Goal: Task Accomplishment & Management: Manage account settings

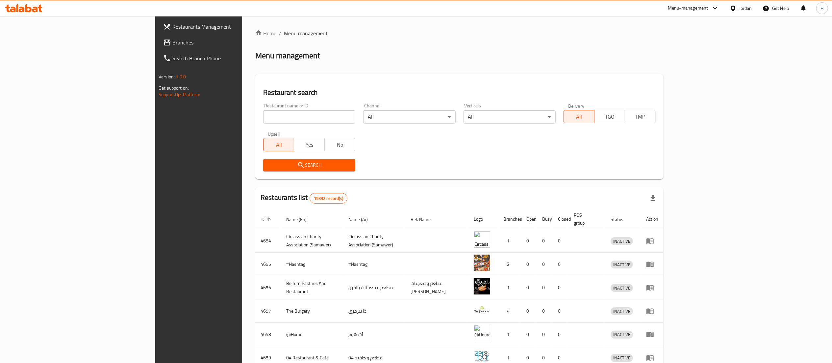
click at [263, 119] on input "search" at bounding box center [309, 116] width 92 height 13
type input "Secrets"
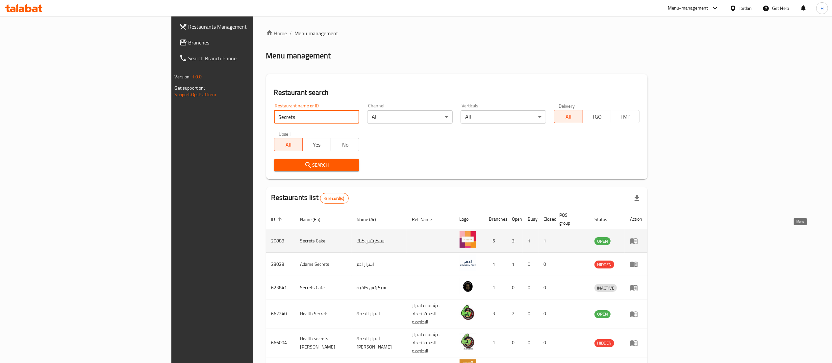
click at [638, 238] on icon "enhanced table" at bounding box center [634, 241] width 7 height 6
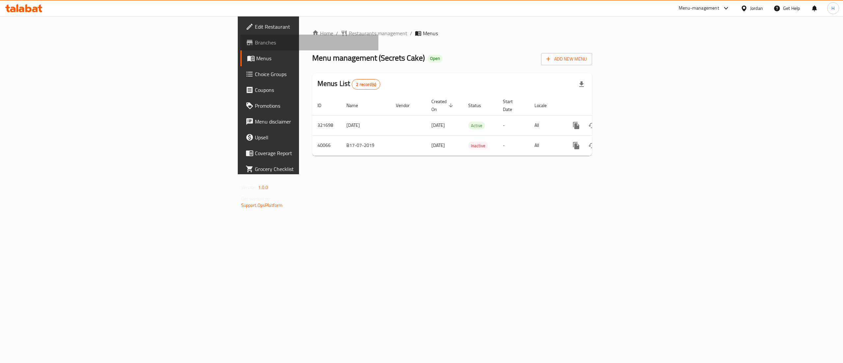
click at [255, 44] on span "Branches" at bounding box center [314, 43] width 119 height 8
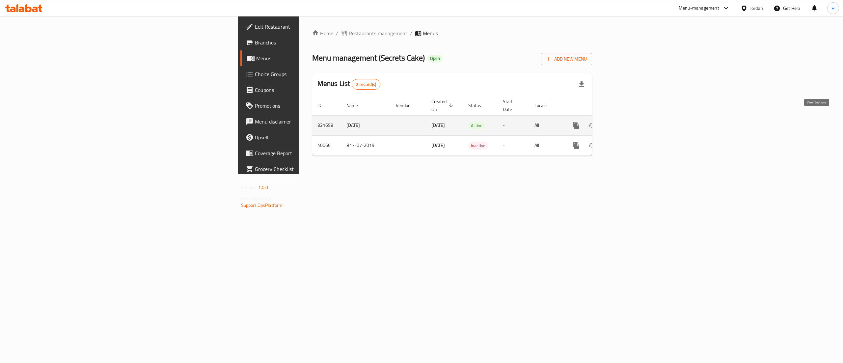
click at [631, 122] on link "enhanced table" at bounding box center [624, 126] width 16 height 16
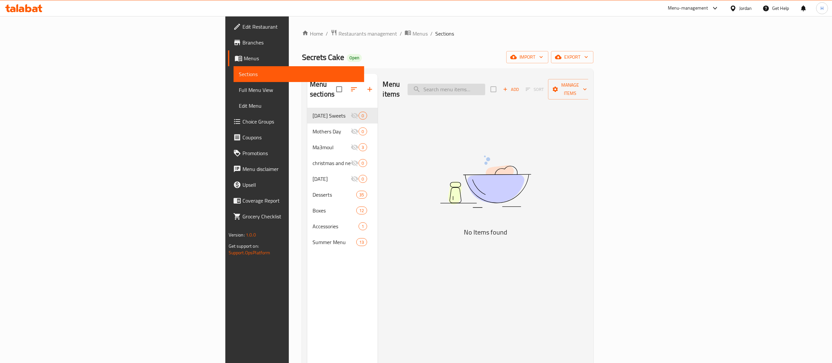
click at [486, 85] on input "search" at bounding box center [447, 90] width 78 height 12
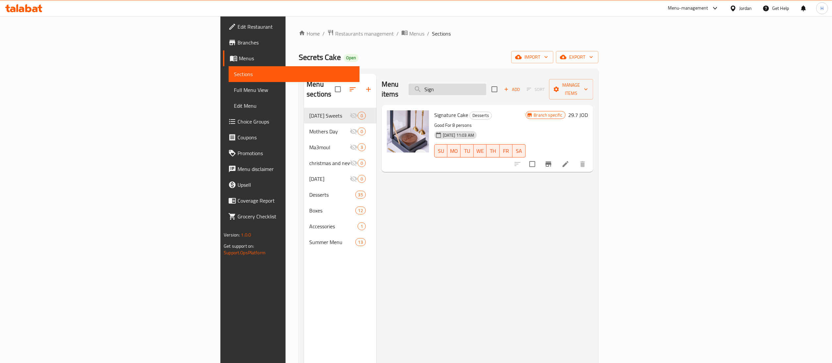
type input "Sign"
click at [552, 161] on icon "Branch-specific-item" at bounding box center [549, 163] width 6 height 5
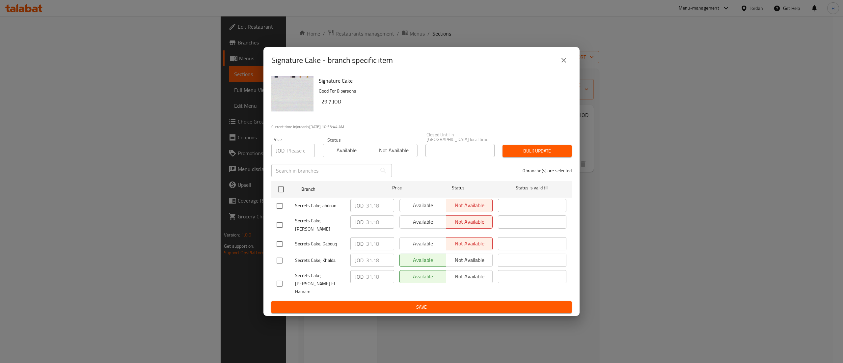
click at [564, 63] on icon "close" at bounding box center [563, 60] width 5 height 5
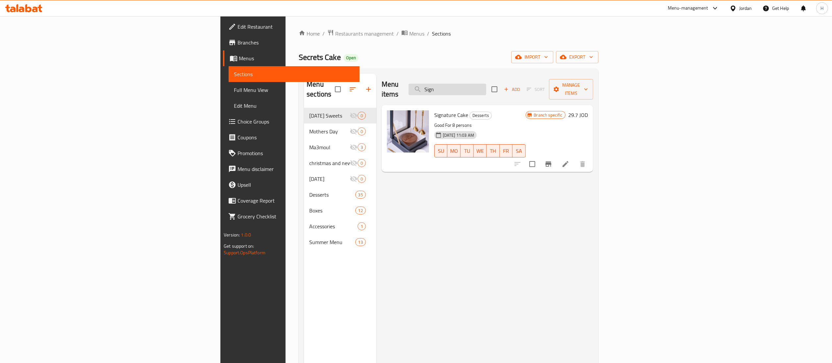
click at [487, 84] on input "Sign" at bounding box center [448, 90] width 78 height 12
type input "rasp"
click at [553, 160] on icon "Branch-specific-item" at bounding box center [549, 164] width 8 height 8
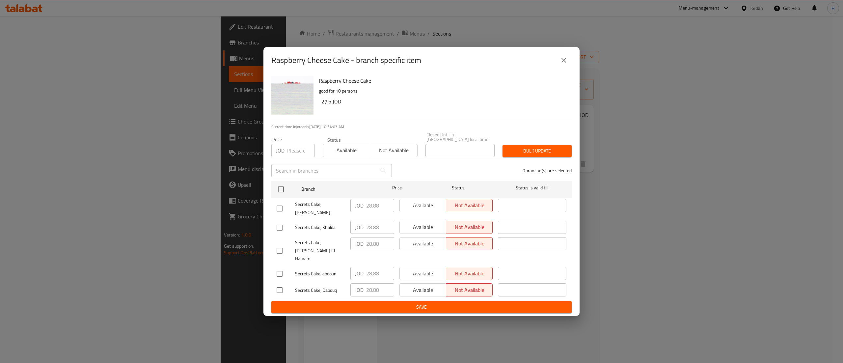
click at [565, 63] on icon "close" at bounding box center [563, 60] width 5 height 5
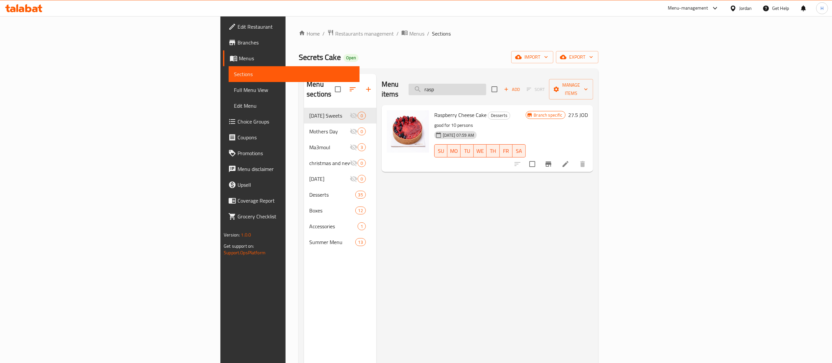
click at [487, 84] on input "rasp" at bounding box center [448, 90] width 78 height 12
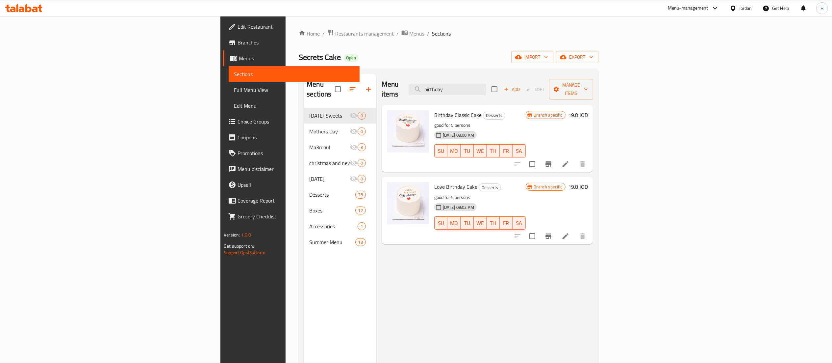
type input "birthday"
click at [557, 158] on button "Branch-specific-item" at bounding box center [549, 164] width 16 height 16
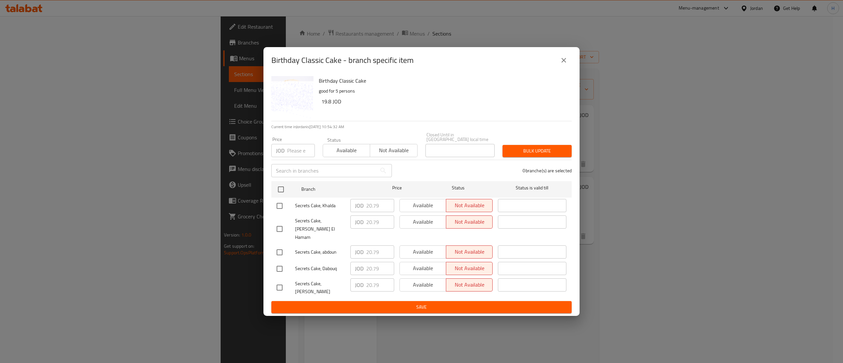
click at [564, 64] on icon "close" at bounding box center [564, 60] width 8 height 8
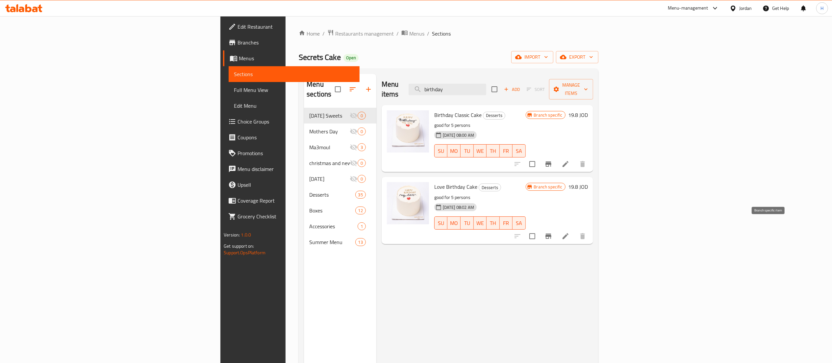
click at [552, 233] on icon "Branch-specific-item" at bounding box center [549, 235] width 6 height 5
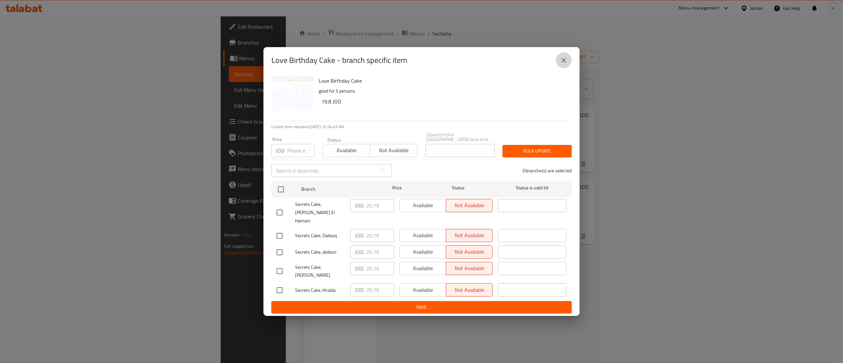
click at [567, 68] on button "close" at bounding box center [564, 60] width 16 height 16
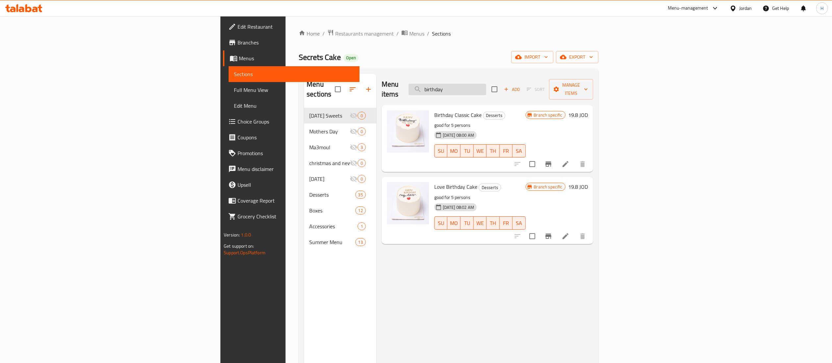
click at [487, 85] on input "birthday" at bounding box center [448, 90] width 78 height 12
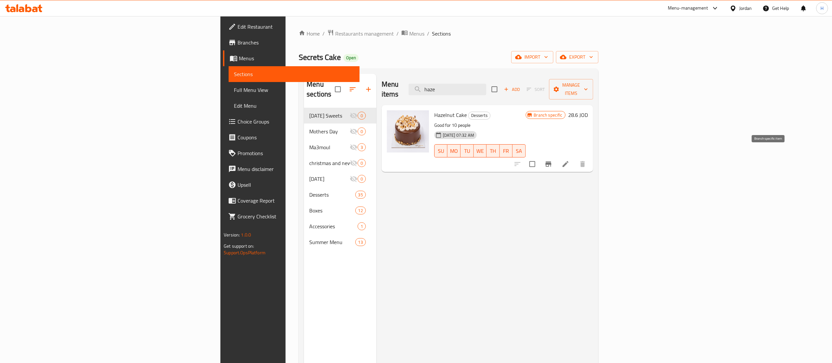
type input "haze"
click at [553, 160] on icon "Branch-specific-item" at bounding box center [549, 164] width 8 height 8
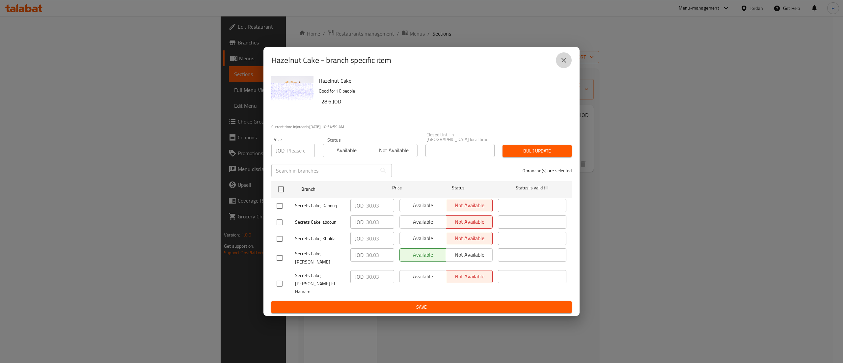
click at [563, 64] on icon "close" at bounding box center [564, 60] width 8 height 8
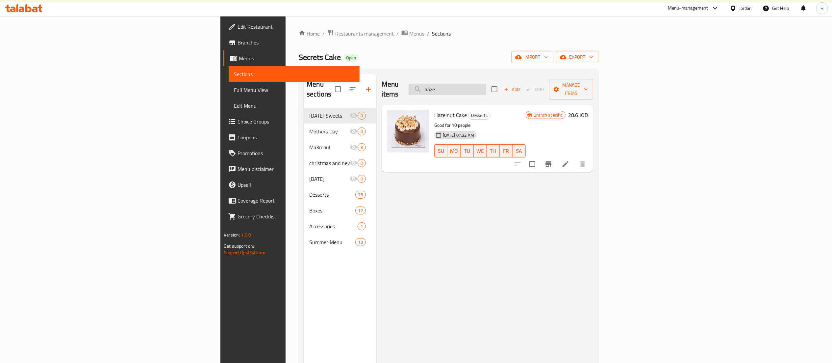
click at [487, 88] on input "haze" at bounding box center [448, 90] width 78 height 12
type input "rice"
click at [557, 156] on button "Branch-specific-item" at bounding box center [549, 164] width 16 height 16
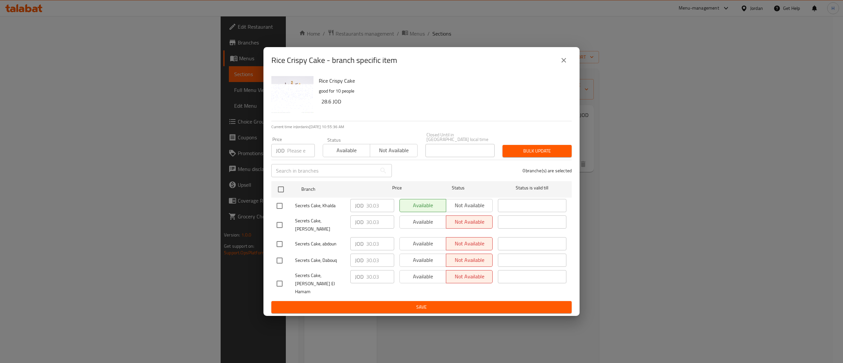
click at [562, 64] on icon "close" at bounding box center [564, 60] width 8 height 8
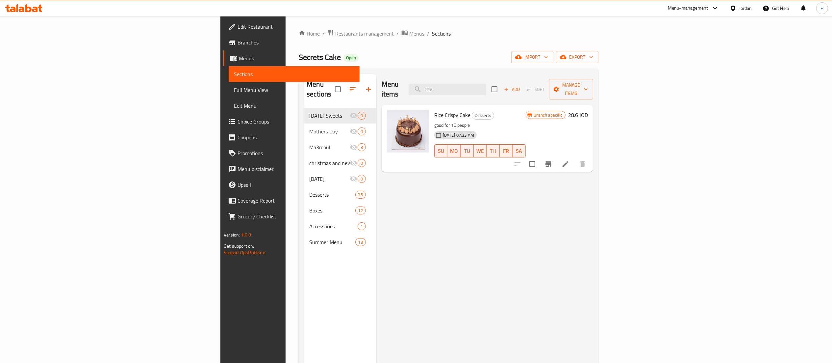
drag, startPoint x: 540, startPoint y: 89, endPoint x: 418, endPoint y: 89, distance: 122.5
click at [418, 89] on div "Menu items rice Add Sort Manage items" at bounding box center [488, 89] width 212 height 31
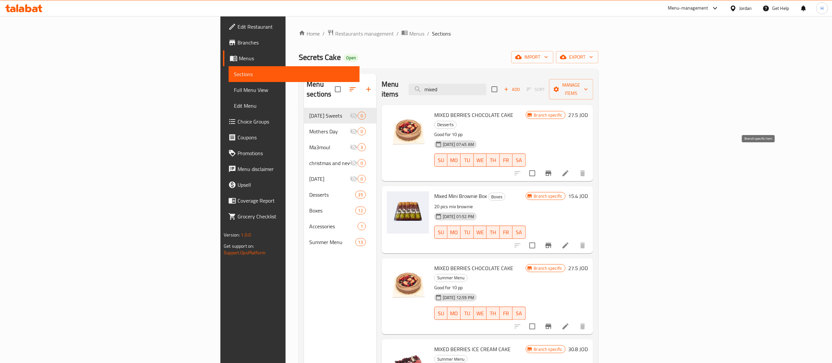
type input "mixed"
click at [553, 169] on icon "Branch-specific-item" at bounding box center [549, 173] width 8 height 8
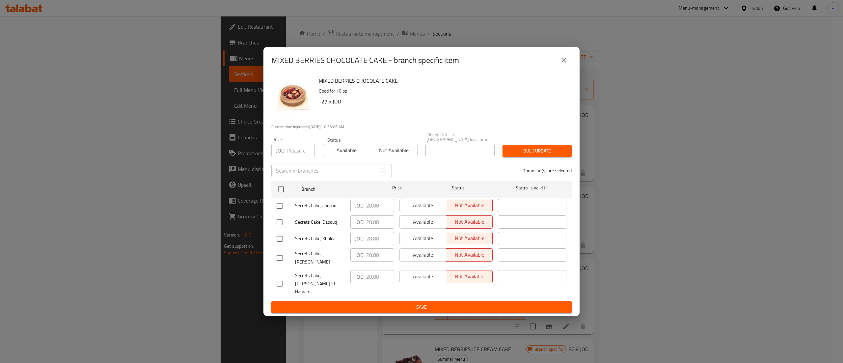
click at [563, 63] on icon "close" at bounding box center [563, 60] width 5 height 5
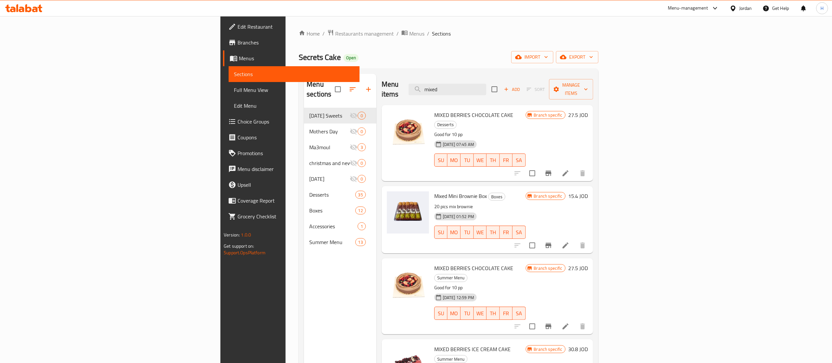
click at [304, 335] on div "Menu sections [DATE] Sweets 0 Mothers Day 0 Ma3moul 3 christmas and new year ca…" at bounding box center [340, 255] width 72 height 363
drag, startPoint x: 540, startPoint y: 84, endPoint x: 410, endPoint y: 83, distance: 130.4
click at [410, 83] on div "Menu items mixed Add Sort Manage items" at bounding box center [488, 89] width 212 height 31
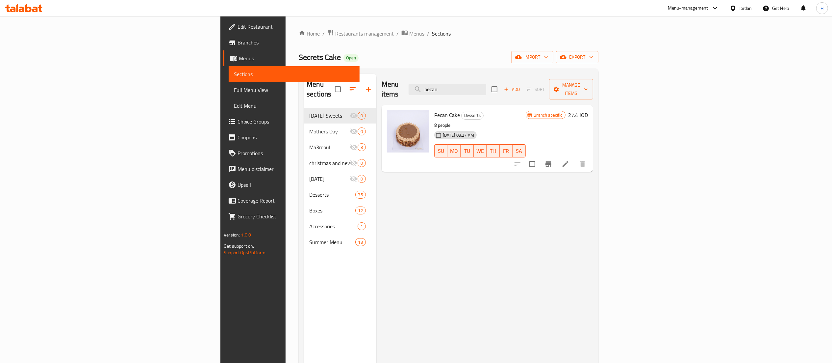
click at [552, 161] on icon "Branch-specific-item" at bounding box center [549, 163] width 6 height 5
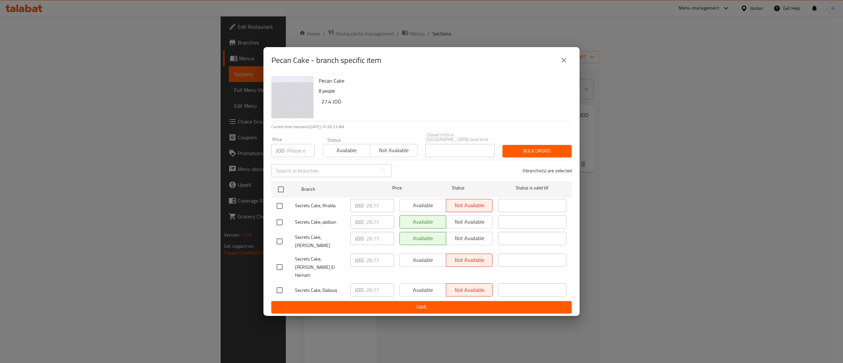
click at [628, 109] on div "Pecan Cake - branch specific item Pecan Cake 8 people 27.4 JOD Current time in …" at bounding box center [421, 181] width 843 height 363
click at [567, 64] on icon "close" at bounding box center [564, 60] width 8 height 8
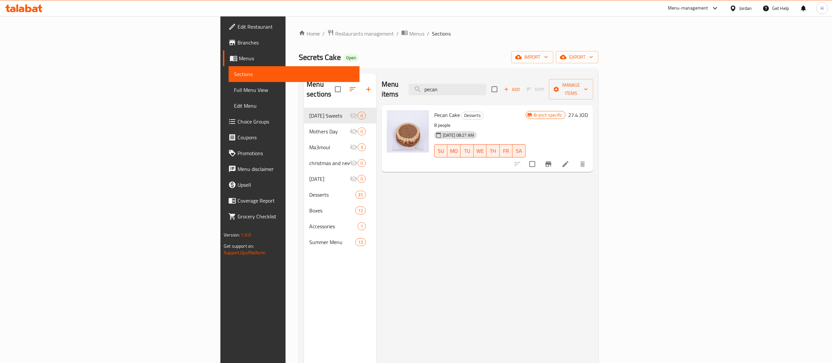
drag, startPoint x: 542, startPoint y: 82, endPoint x: 397, endPoint y: 79, distance: 144.9
click at [397, 80] on div "Menu items pecan Add Sort Manage items" at bounding box center [488, 89] width 212 height 31
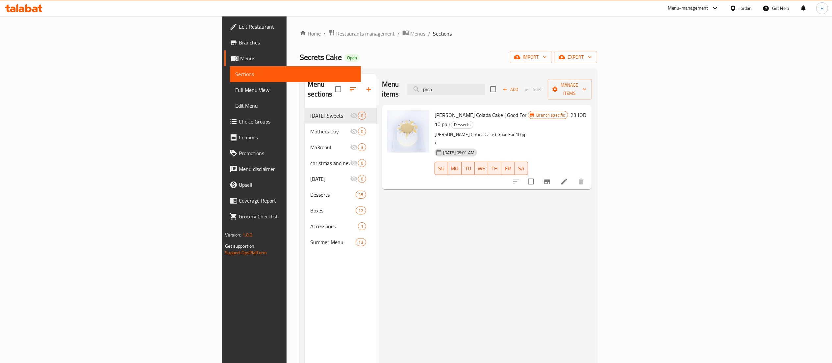
type input "pina"
click at [550, 179] on icon "Branch-specific-item" at bounding box center [547, 181] width 6 height 5
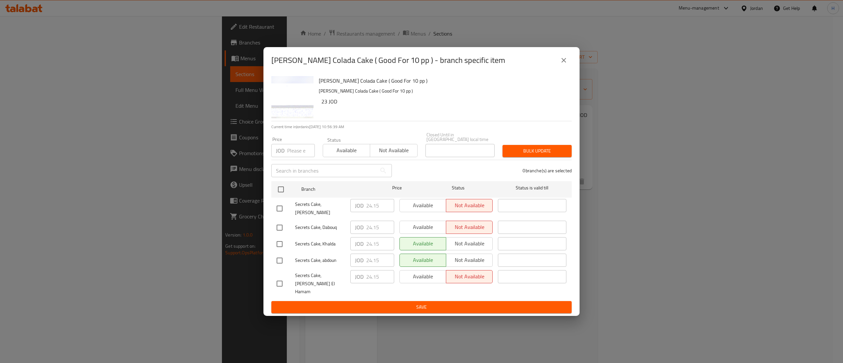
click at [564, 63] on icon "close" at bounding box center [563, 60] width 5 height 5
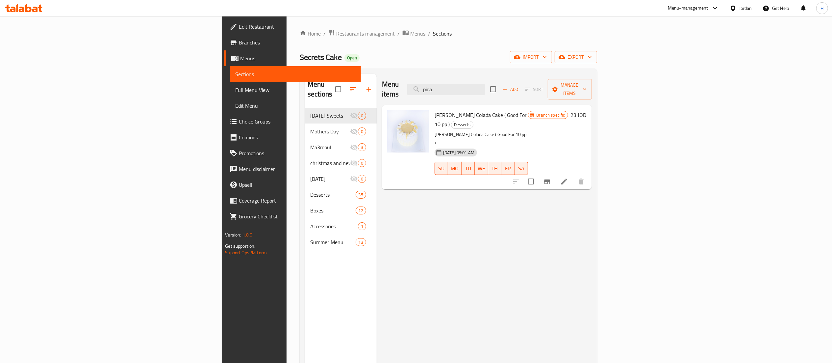
drag, startPoint x: 523, startPoint y: 80, endPoint x: 440, endPoint y: 78, distance: 83.0
click at [440, 78] on div "Menu items [PERSON_NAME] Add Sort Manage items" at bounding box center [487, 89] width 210 height 31
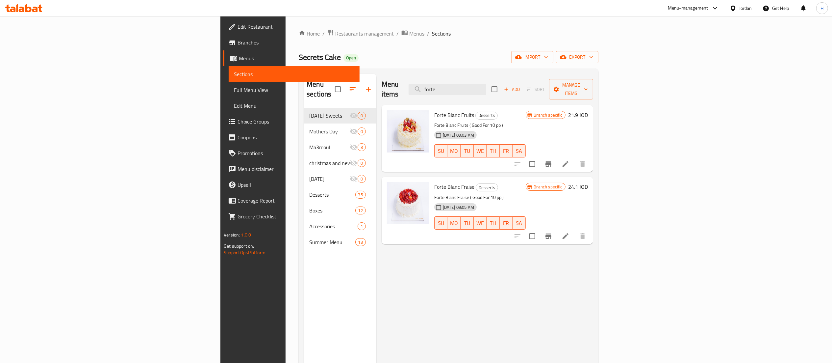
type input "forte"
click at [552, 161] on icon "Branch-specific-item" at bounding box center [549, 163] width 6 height 5
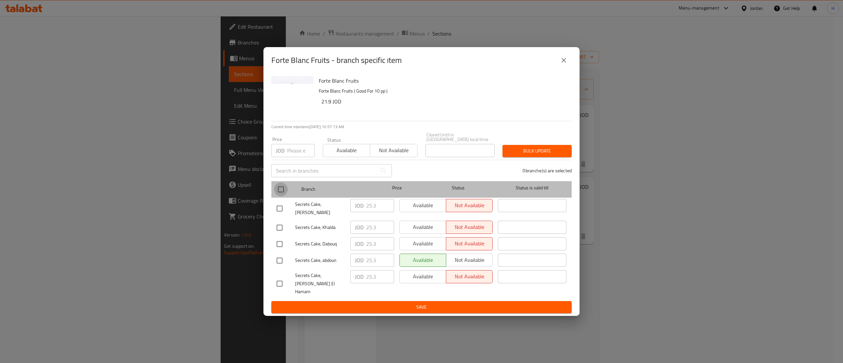
click at [276, 195] on input "checkbox" at bounding box center [281, 189] width 14 height 14
checkbox input "true"
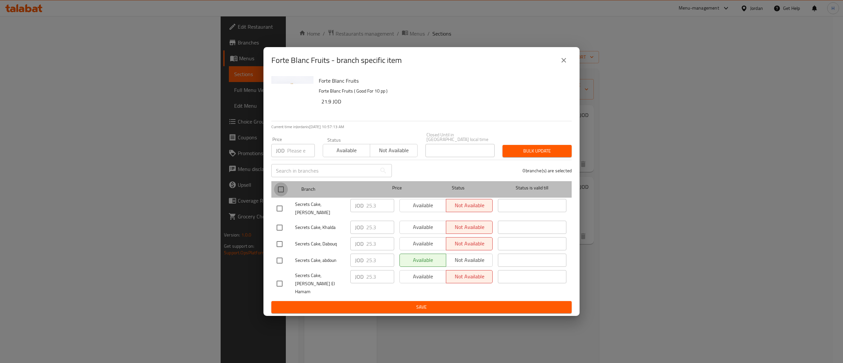
checkbox input "true"
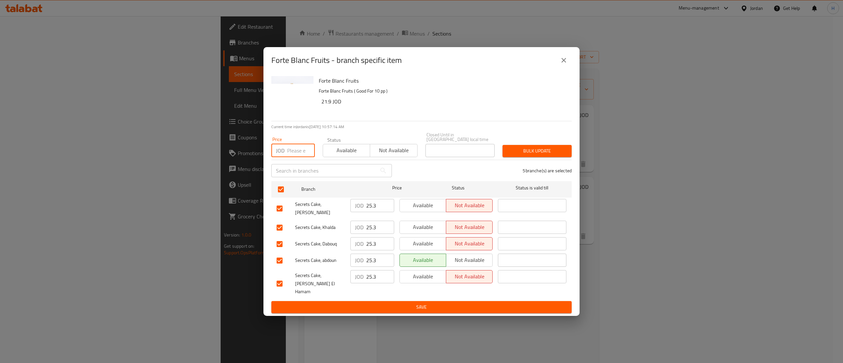
click at [290, 154] on input "number" at bounding box center [301, 150] width 28 height 13
type input "22.995"
click at [518, 153] on span "Bulk update" at bounding box center [537, 151] width 59 height 8
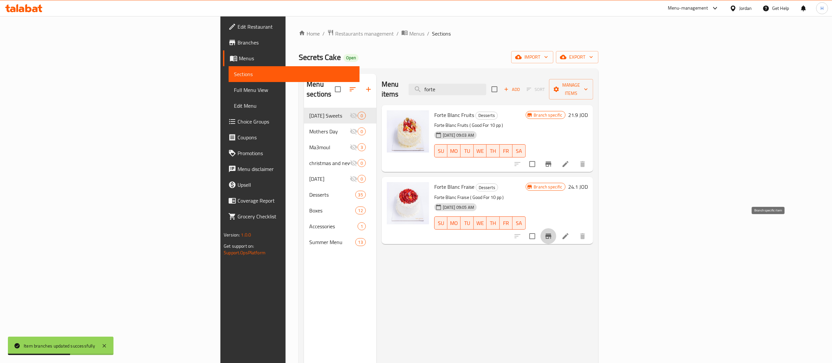
click at [552, 233] on icon "Branch-specific-item" at bounding box center [549, 235] width 6 height 5
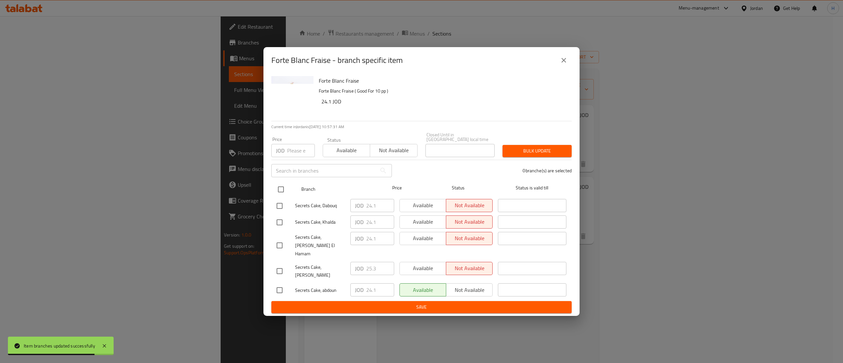
click at [278, 194] on input "checkbox" at bounding box center [281, 189] width 14 height 14
checkbox input "true"
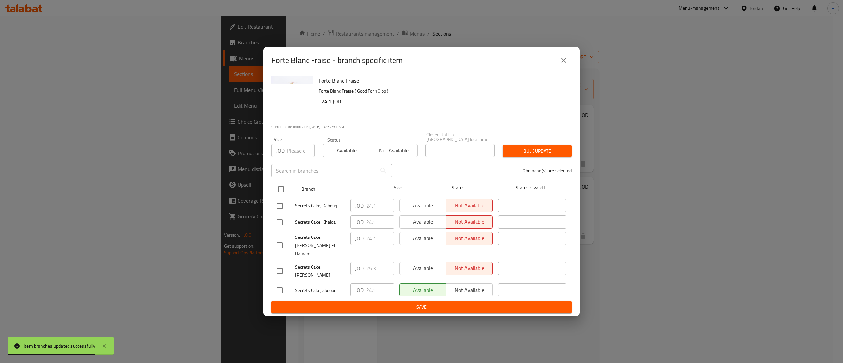
checkbox input "true"
click at [294, 148] on input "number" at bounding box center [301, 150] width 28 height 13
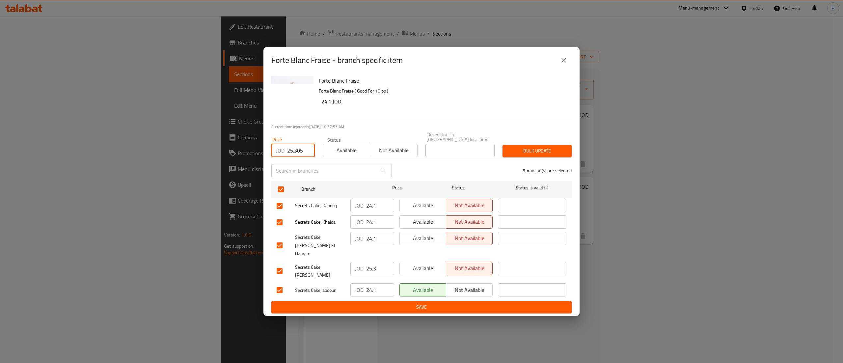
type input "25.305"
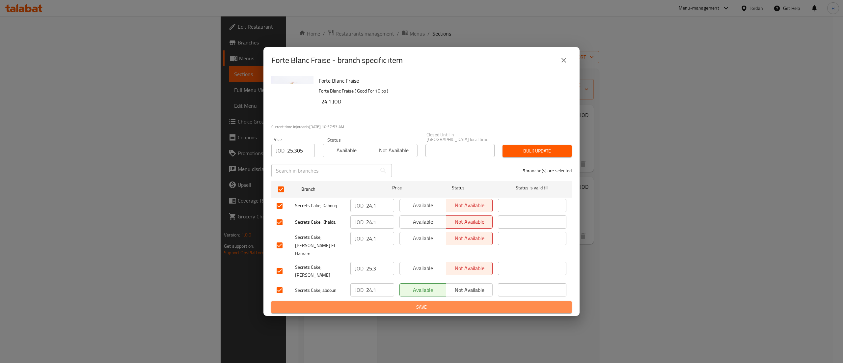
click at [398, 303] on span "Save" at bounding box center [422, 307] width 290 height 8
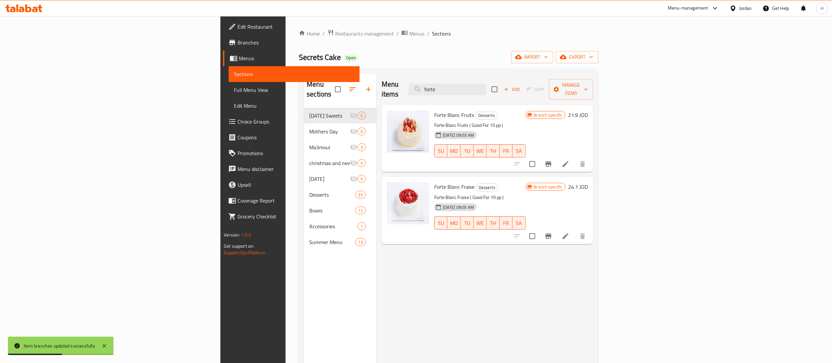
drag, startPoint x: 541, startPoint y: 84, endPoint x: 400, endPoint y: 66, distance: 143.1
click at [400, 66] on div "Home / Restaurants management / Menus / Sections Secrets Cake Open import expor…" at bounding box center [449, 235] width 300 height 412
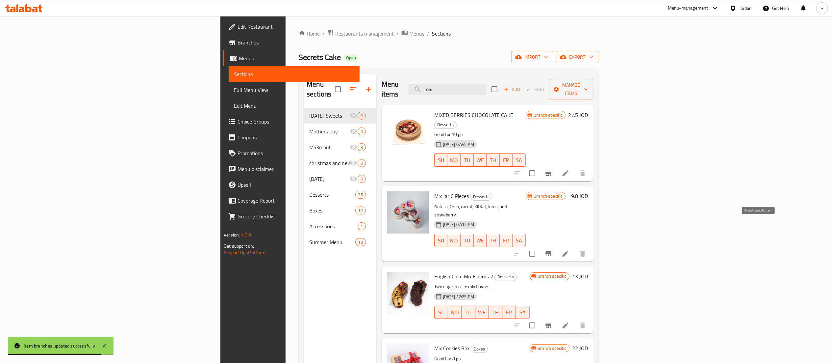
type input "mix"
click at [552, 251] on icon "Branch-specific-item" at bounding box center [549, 253] width 6 height 5
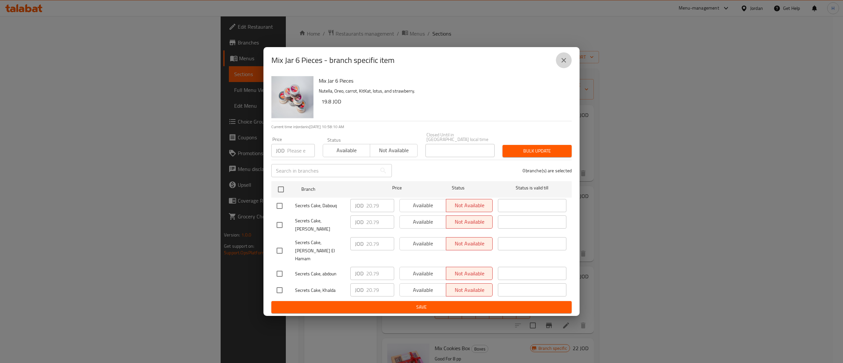
click at [560, 64] on icon "close" at bounding box center [564, 60] width 8 height 8
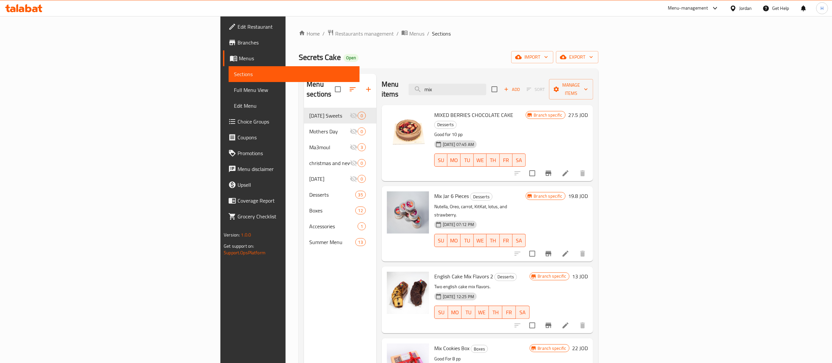
drag, startPoint x: 527, startPoint y: 85, endPoint x: 444, endPoint y: 85, distance: 83.3
click at [444, 85] on div "Menu items mix Add Sort Manage items" at bounding box center [488, 89] width 212 height 31
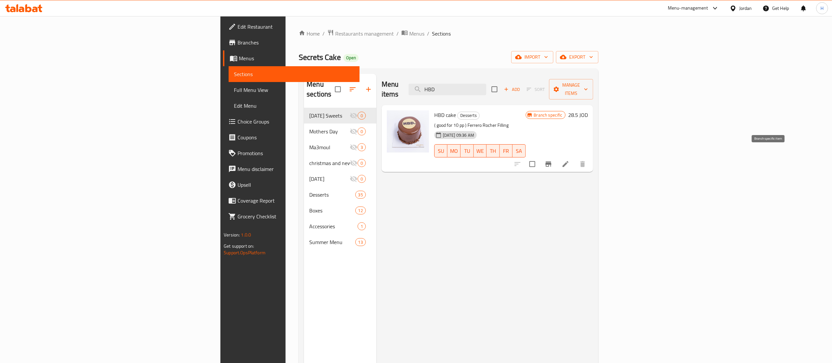
type input "HBD"
click at [553, 160] on icon "Branch-specific-item" at bounding box center [549, 164] width 8 height 8
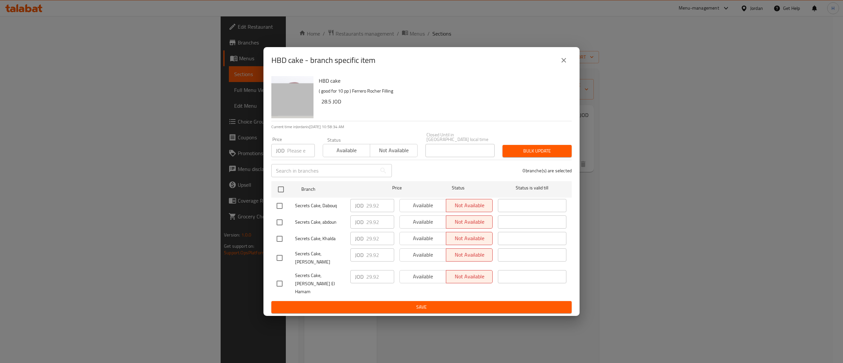
click at [566, 68] on button "close" at bounding box center [564, 60] width 16 height 16
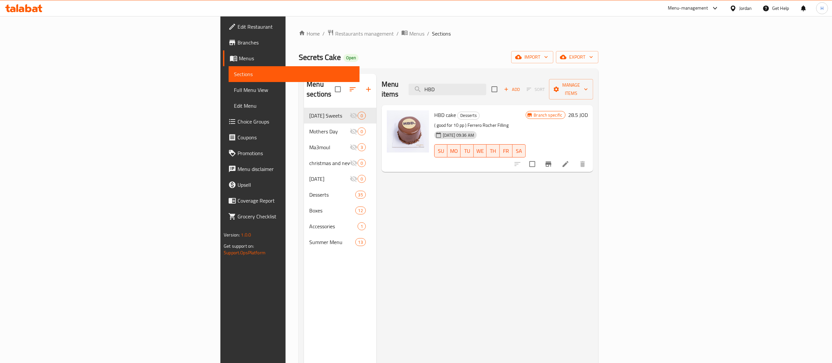
drag, startPoint x: 534, startPoint y: 88, endPoint x: 401, endPoint y: 83, distance: 132.7
click at [401, 83] on div "Menu items HBD Add Sort Manage items" at bounding box center [488, 89] width 212 height 31
type input "tir"
click at [552, 161] on icon "Branch-specific-item" at bounding box center [549, 163] width 6 height 5
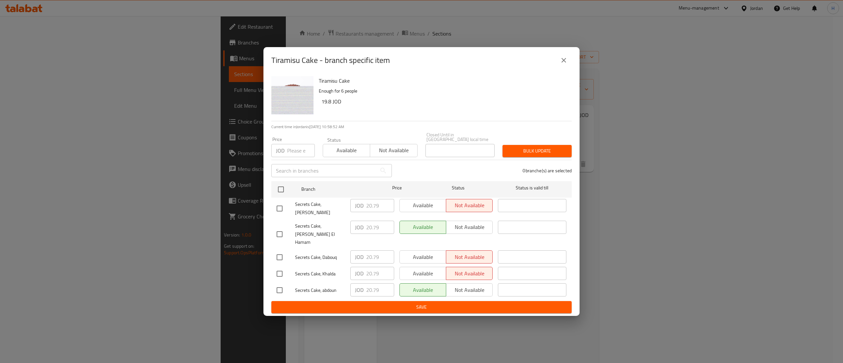
click at [568, 68] on button "close" at bounding box center [564, 60] width 16 height 16
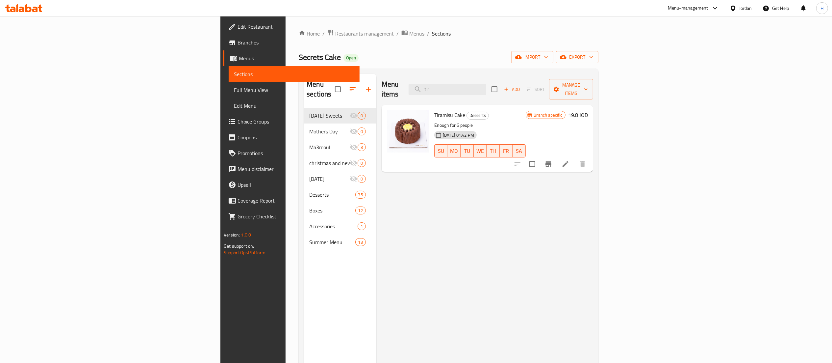
drag, startPoint x: 726, startPoint y: 214, endPoint x: 673, endPoint y: 172, distance: 66.8
click at [593, 214] on div "Menu items tir Add Sort Manage items Tiramisu Cake Desserts Enough for 6 people…" at bounding box center [485, 255] width 217 height 363
drag, startPoint x: 520, startPoint y: 82, endPoint x: 443, endPoint y: 74, distance: 77.8
click at [443, 74] on div "Menu items tir Add Sort Manage items" at bounding box center [488, 89] width 212 height 31
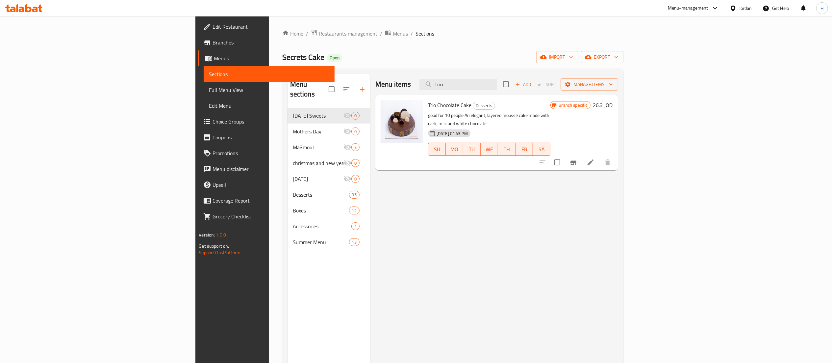
type input "trio"
click at [577, 160] on icon "Branch-specific-item" at bounding box center [574, 162] width 6 height 5
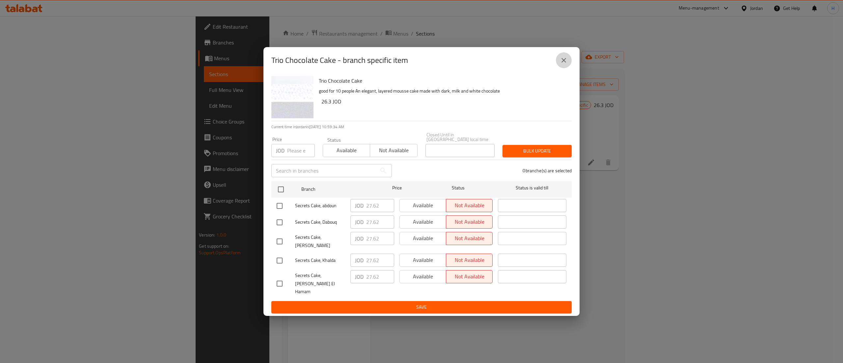
click at [565, 64] on icon "close" at bounding box center [564, 60] width 8 height 8
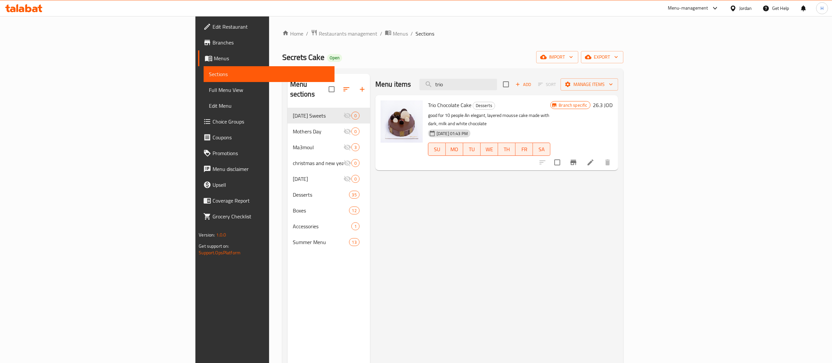
drag, startPoint x: 535, startPoint y: 82, endPoint x: 435, endPoint y: 81, distance: 100.1
click at [435, 81] on div "Menu items trio Add Sort Manage items" at bounding box center [497, 84] width 243 height 21
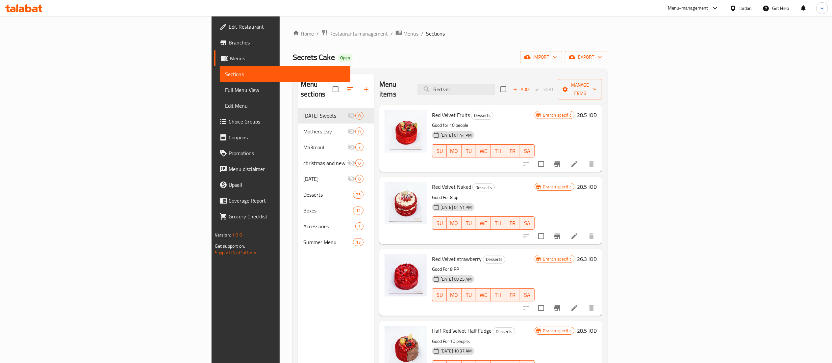
type input "Red vel"
click at [562, 160] on icon "Branch-specific-item" at bounding box center [558, 164] width 8 height 8
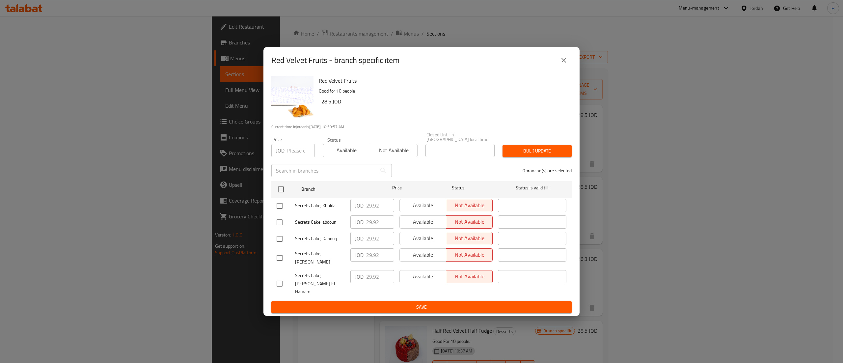
click at [562, 64] on icon "close" at bounding box center [564, 60] width 8 height 8
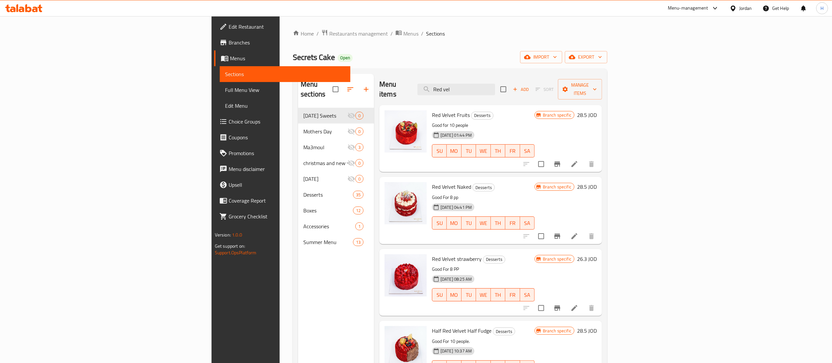
drag, startPoint x: 534, startPoint y: 87, endPoint x: 440, endPoint y: 79, distance: 93.8
click at [440, 79] on div "Menu items Red vel Add Sort Manage items" at bounding box center [491, 89] width 223 height 31
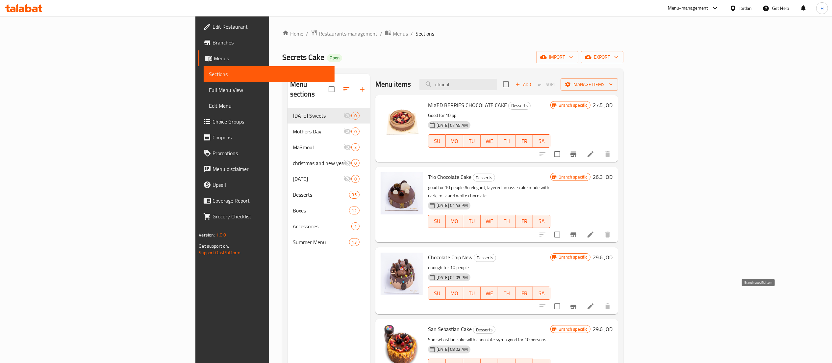
type input "chocol"
click at [577, 303] on icon "Branch-specific-item" at bounding box center [574, 305] width 6 height 5
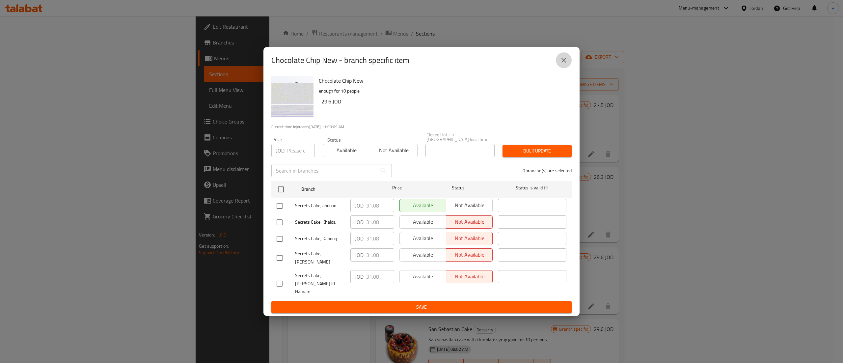
click at [567, 68] on button "close" at bounding box center [564, 60] width 16 height 16
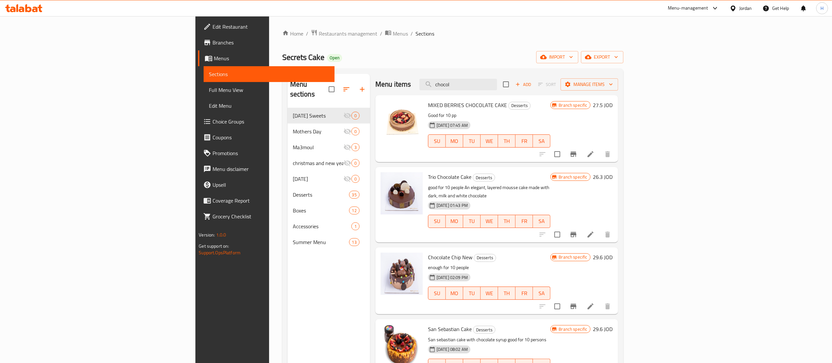
drag, startPoint x: 523, startPoint y: 83, endPoint x: 465, endPoint y: 78, distance: 58.5
click at [465, 78] on div "Menu items chocol Add Sort Manage items" at bounding box center [497, 84] width 243 height 21
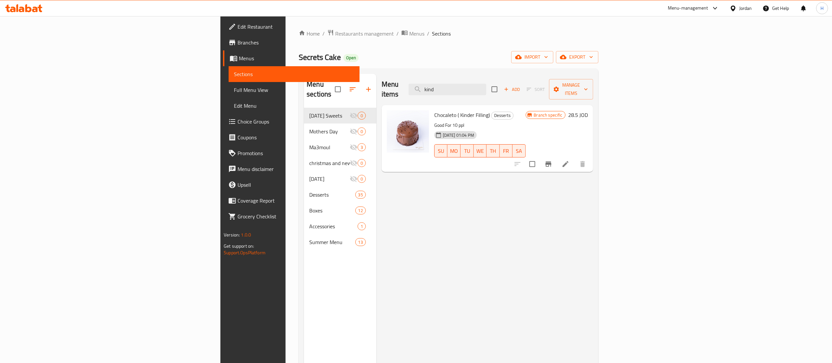
type input "kind"
click at [552, 161] on icon "Branch-specific-item" at bounding box center [549, 163] width 6 height 5
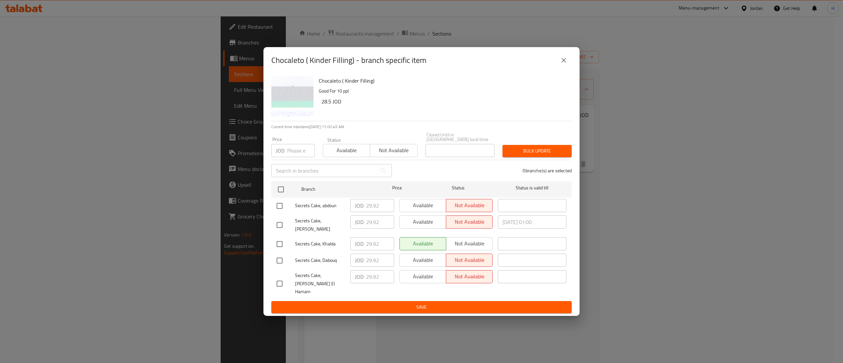
click at [563, 63] on icon "close" at bounding box center [563, 60] width 5 height 5
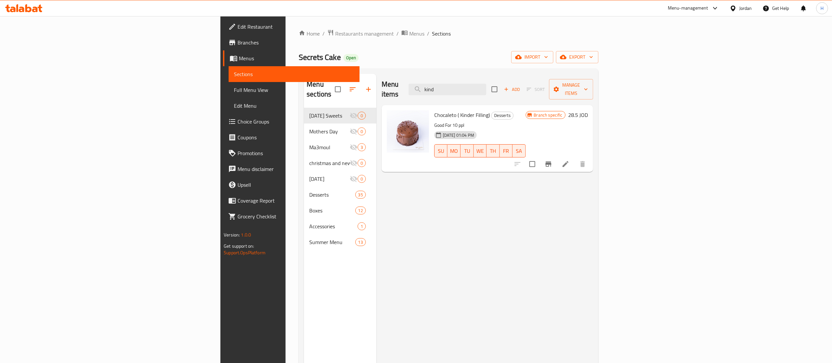
drag, startPoint x: 515, startPoint y: 86, endPoint x: 321, endPoint y: 60, distance: 196.5
click at [321, 60] on div "Home / Restaurants management / Menus / Sections Secrets Cake Open import expor…" at bounding box center [449, 235] width 300 height 412
type input "lazy"
click at [553, 160] on icon "Branch-specific-item" at bounding box center [549, 164] width 8 height 8
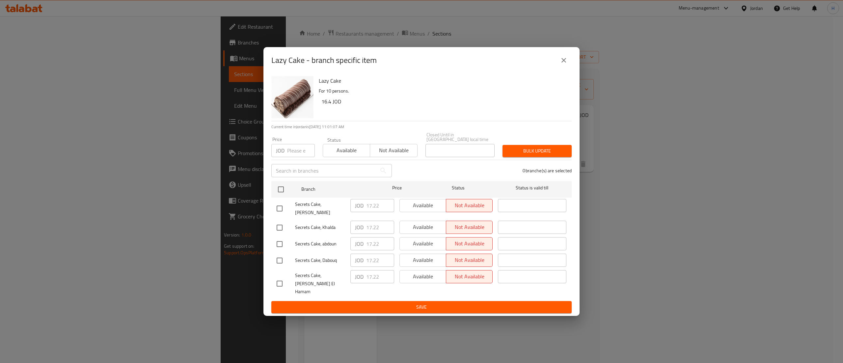
click at [564, 64] on icon "close" at bounding box center [564, 60] width 8 height 8
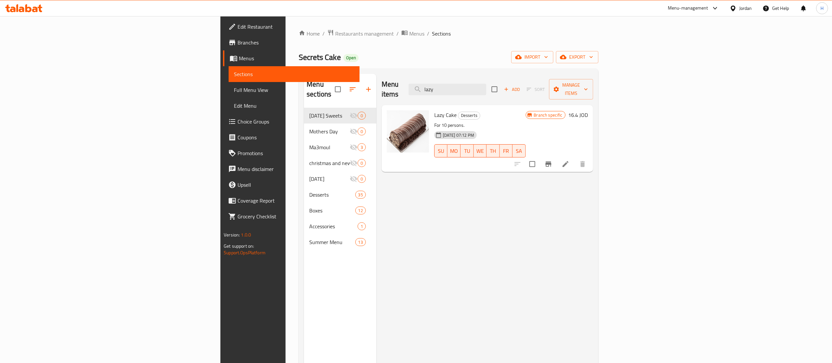
drag, startPoint x: 535, startPoint y: 84, endPoint x: 451, endPoint y: 77, distance: 84.2
click at [451, 77] on div "Menu items lazy Add Sort Manage items" at bounding box center [488, 89] width 212 height 31
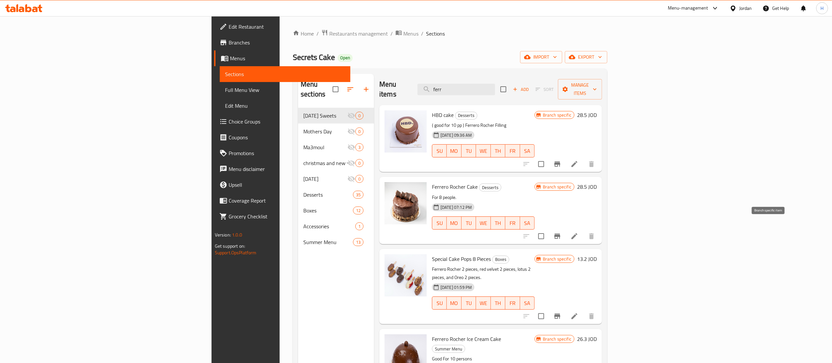
type input "ferr"
click at [562, 232] on icon "Branch-specific-item" at bounding box center [558, 236] width 8 height 8
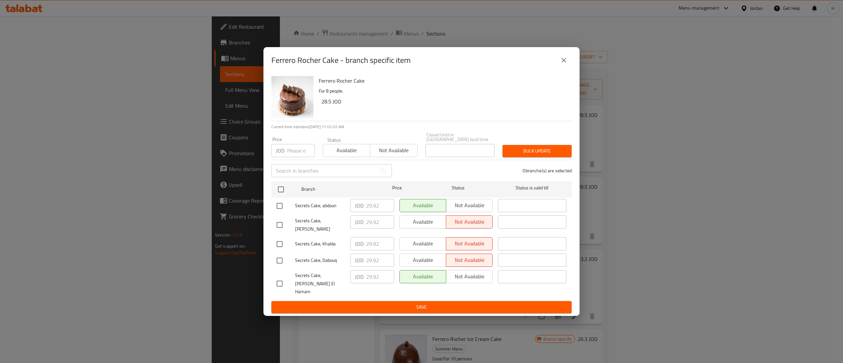
click at [564, 68] on button "close" at bounding box center [564, 60] width 16 height 16
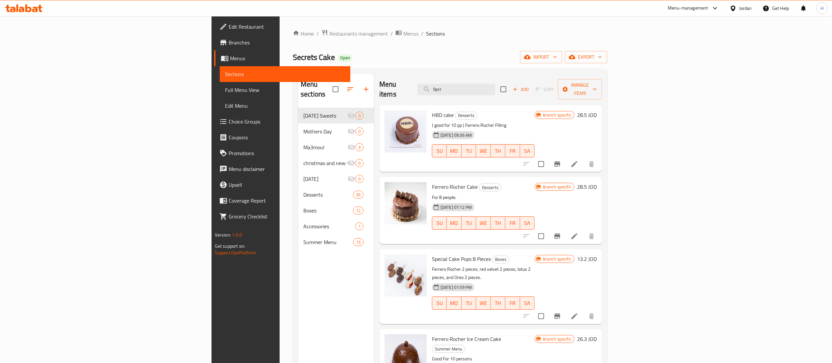
drag, startPoint x: 521, startPoint y: 91, endPoint x: 472, endPoint y: 86, distance: 49.9
click at [472, 86] on div "Menu items ferr Add Sort Manage items" at bounding box center [491, 89] width 223 height 31
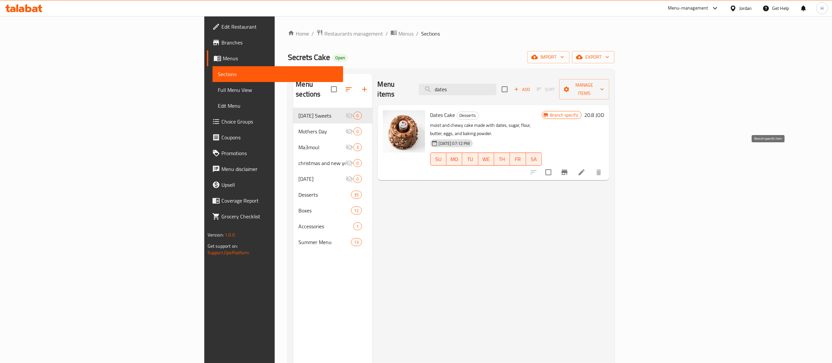
type input "dates"
click at [573, 164] on button "Branch-specific-item" at bounding box center [565, 172] width 16 height 16
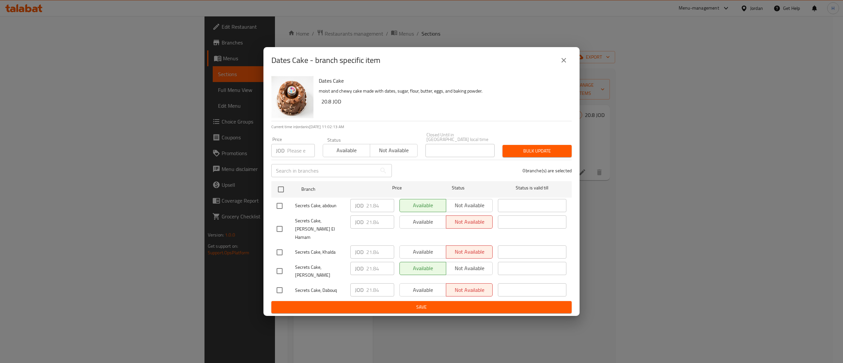
click at [564, 63] on icon "close" at bounding box center [563, 60] width 5 height 5
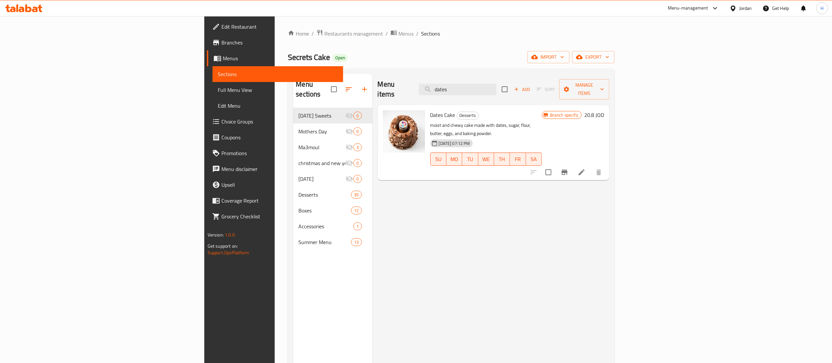
click at [204, 336] on div "Edit Restaurant Branches Menus Sections Full Menu View Edit Menu Choice Groups …" at bounding box center [273, 197] width 139 height 363
drag, startPoint x: 527, startPoint y: 84, endPoint x: 436, endPoint y: 76, distance: 90.8
click at [436, 76] on div "Menu items dates Add Sort Manage items" at bounding box center [494, 89] width 232 height 31
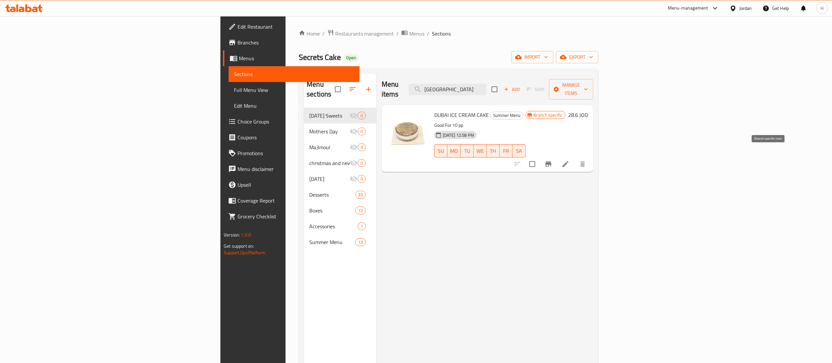
click at [557, 159] on button "Branch-specific-item" at bounding box center [549, 164] width 16 height 16
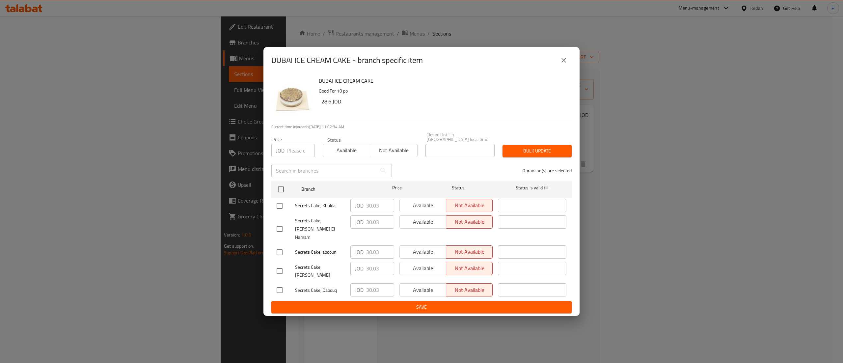
click at [566, 64] on icon "close" at bounding box center [564, 60] width 8 height 8
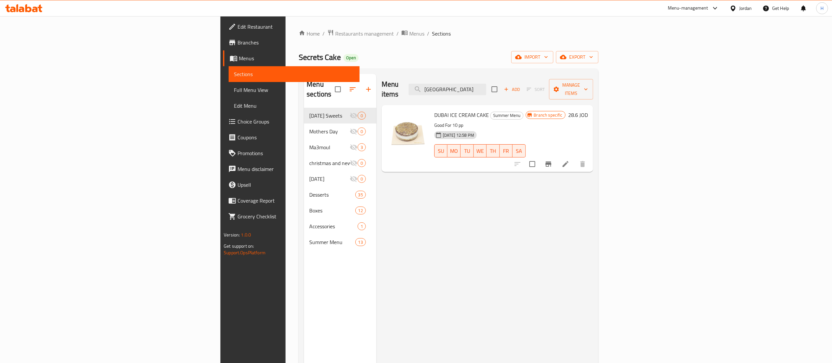
drag, startPoint x: 539, startPoint y: 84, endPoint x: 348, endPoint y: 72, distance: 191.9
click at [348, 72] on div "Menu sections [DATE] Sweets 0 Mothers Day 0 Ma3moul 3 christmas and new year ca…" at bounding box center [449, 254] width 300 height 373
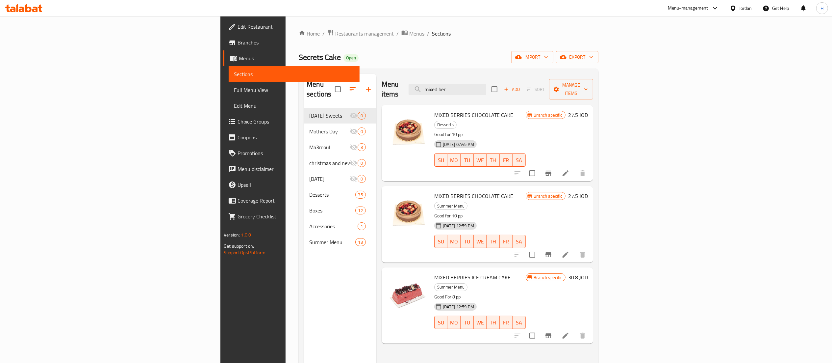
type input "mixed ber"
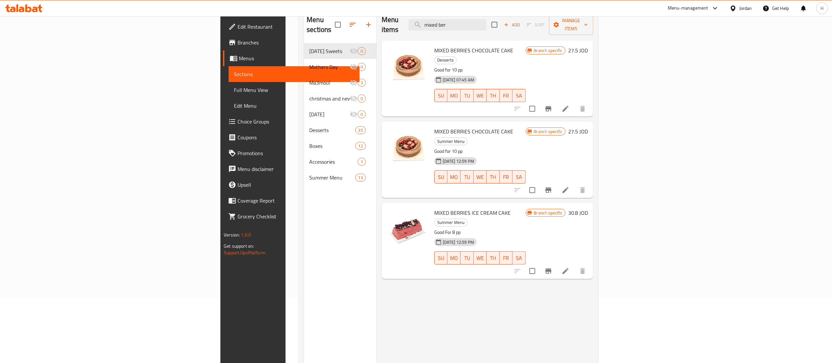
scroll to position [66, 0]
click at [553, 185] on icon "Branch-specific-item" at bounding box center [549, 189] width 8 height 8
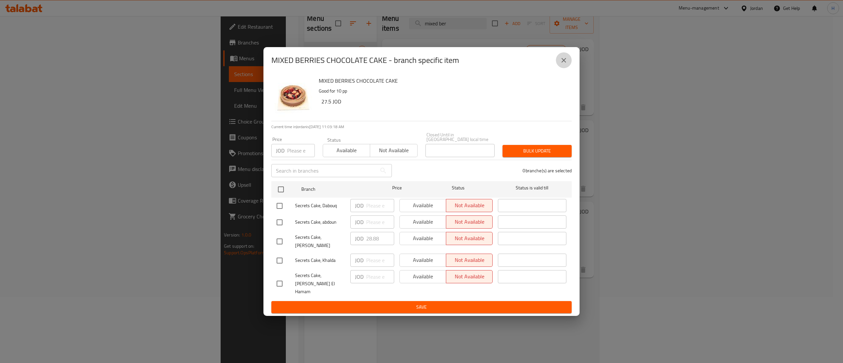
click at [561, 64] on icon "close" at bounding box center [564, 60] width 8 height 8
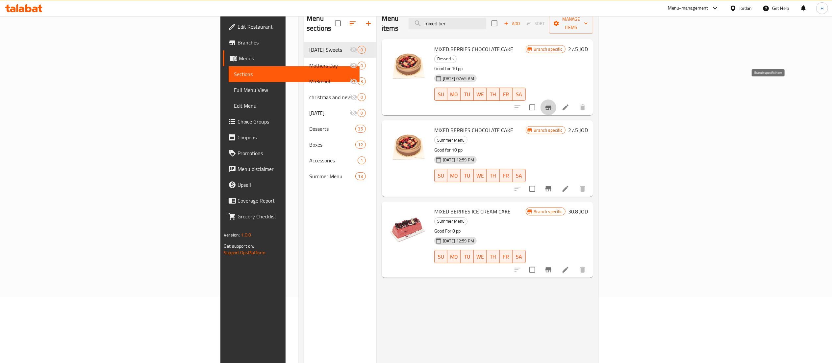
click at [552, 105] on icon "Branch-specific-item" at bounding box center [549, 107] width 6 height 5
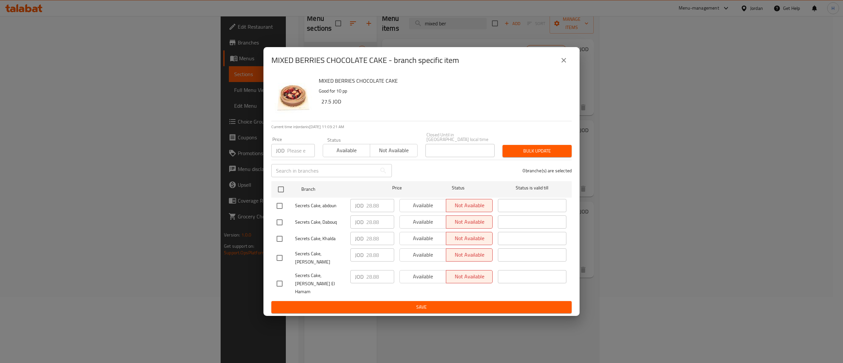
click at [560, 64] on icon "close" at bounding box center [564, 60] width 8 height 8
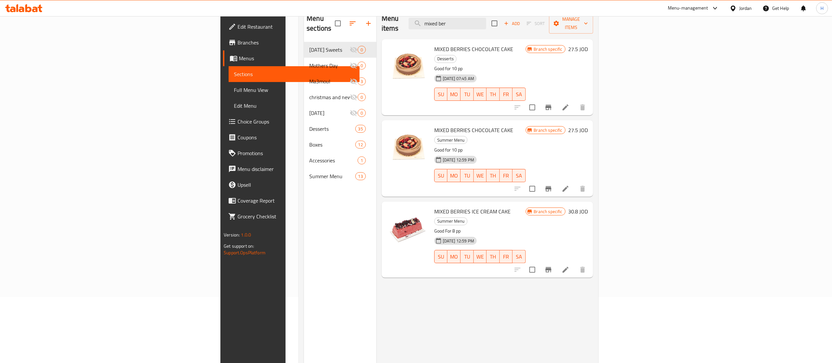
click at [552, 267] on icon "Branch-specific-item" at bounding box center [549, 269] width 6 height 5
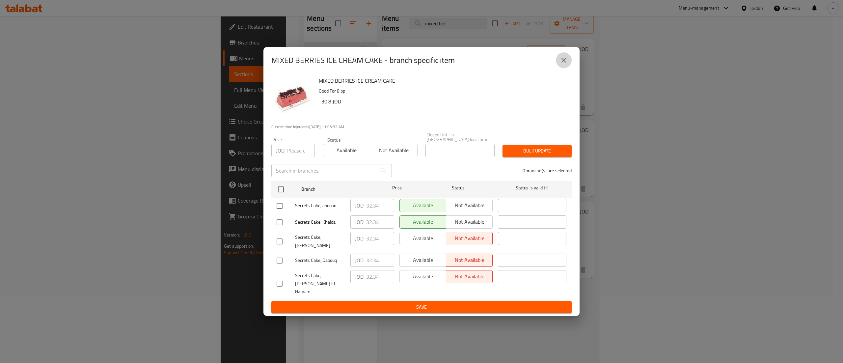
click at [559, 65] on button "close" at bounding box center [564, 60] width 16 height 16
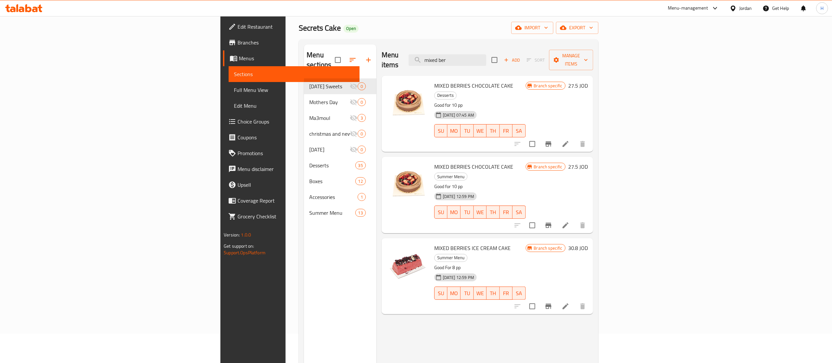
scroll to position [0, 0]
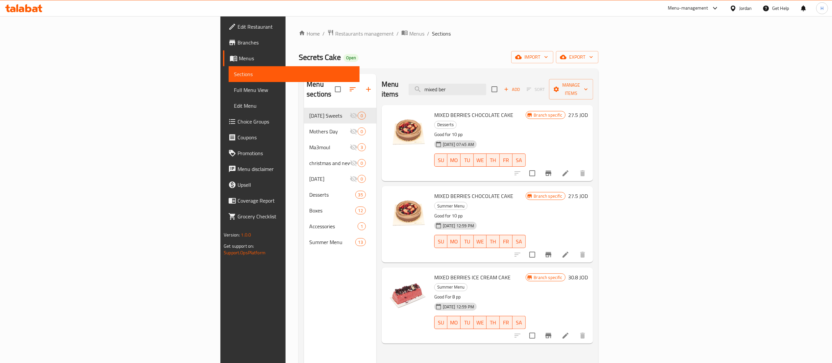
drag, startPoint x: 540, startPoint y: 84, endPoint x: 415, endPoint y: 84, distance: 124.4
click at [414, 84] on div "Menu items mixed ber Add Sort Manage items" at bounding box center [488, 89] width 212 height 31
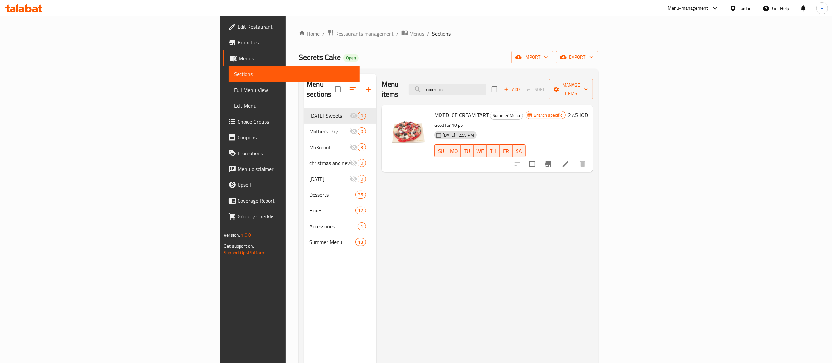
type input "mixed ice"
click at [553, 160] on icon "Branch-specific-item" at bounding box center [549, 164] width 8 height 8
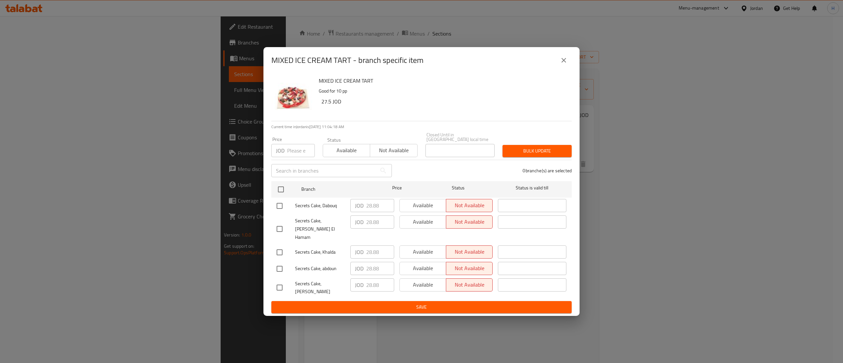
click at [562, 64] on icon "close" at bounding box center [564, 60] width 8 height 8
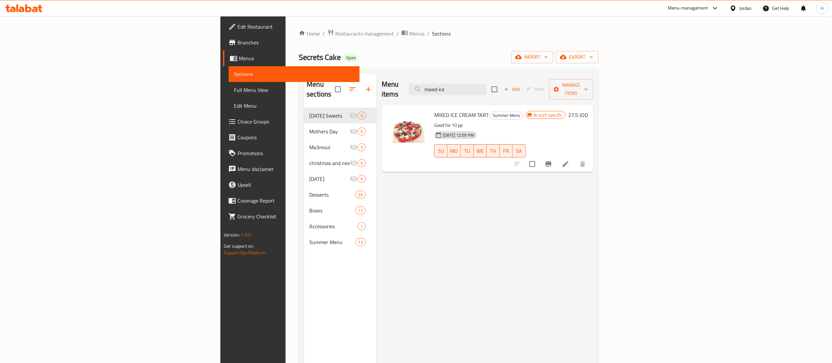
drag, startPoint x: 540, startPoint y: 86, endPoint x: 362, endPoint y: 77, distance: 178.3
click at [382, 77] on div "Menu items mixed ice Add Sort Manage items" at bounding box center [488, 89] width 212 height 31
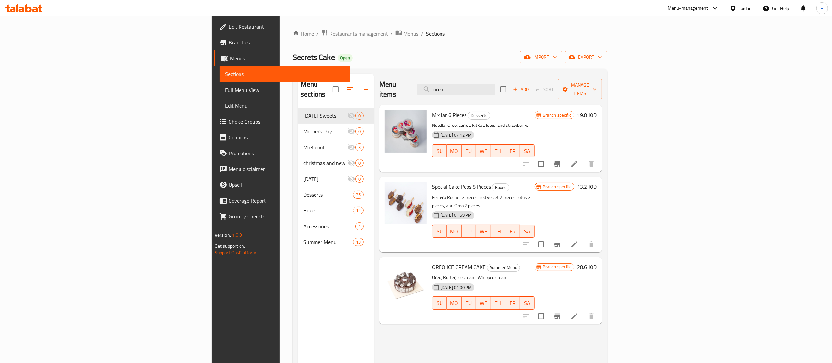
type input "oreo"
click at [562, 312] on icon "Branch-specific-item" at bounding box center [558, 316] width 8 height 8
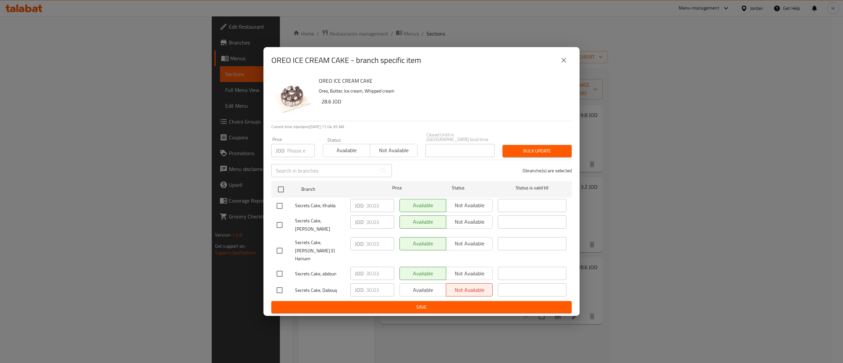
click at [562, 68] on button "close" at bounding box center [564, 60] width 16 height 16
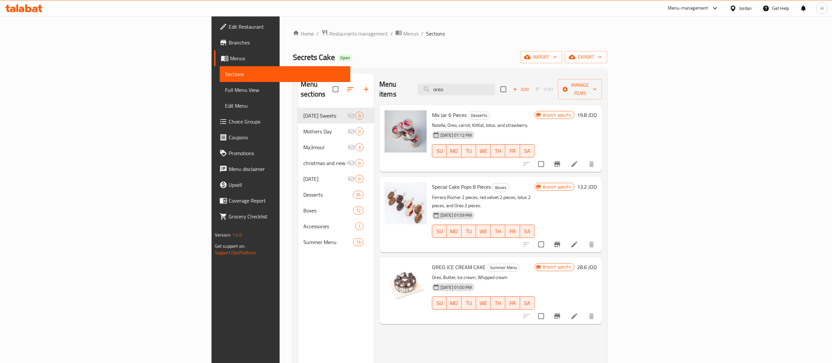
drag, startPoint x: 528, startPoint y: 83, endPoint x: 422, endPoint y: 73, distance: 107.1
click at [423, 76] on div "Menu items oreo Add Sort Manage items" at bounding box center [491, 89] width 223 height 31
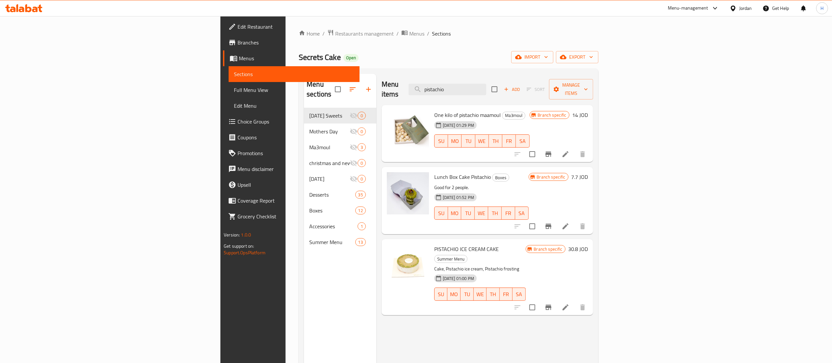
type input "pistachio"
click at [553, 303] on icon "Branch-specific-item" at bounding box center [549, 307] width 8 height 8
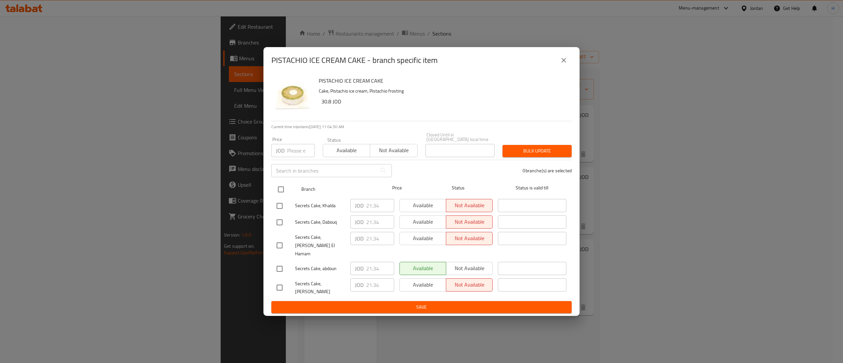
click at [282, 192] on input "checkbox" at bounding box center [281, 189] width 14 height 14
checkbox input "true"
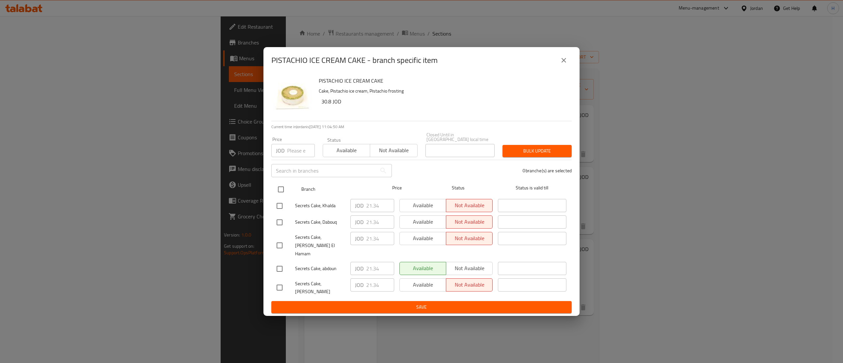
checkbox input "true"
click at [294, 157] on input "number" at bounding box center [301, 150] width 28 height 13
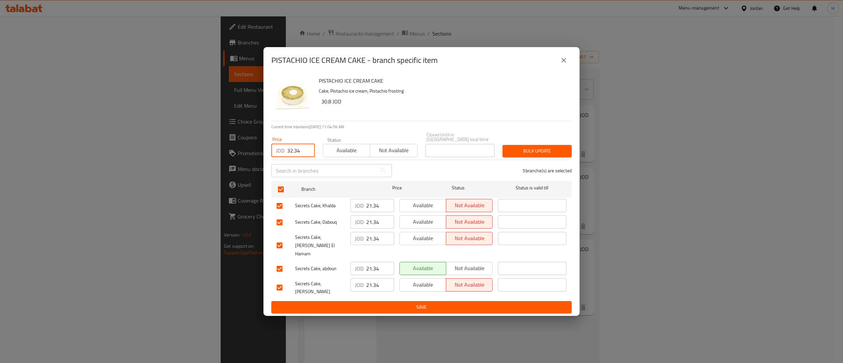
type input "32.34"
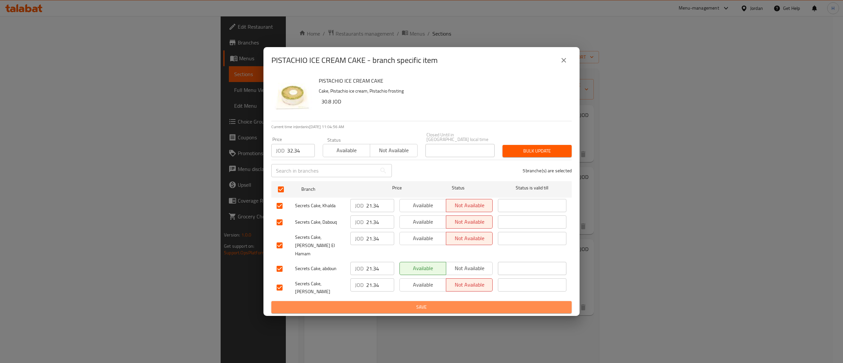
click at [389, 303] on span "Save" at bounding box center [422, 307] width 290 height 8
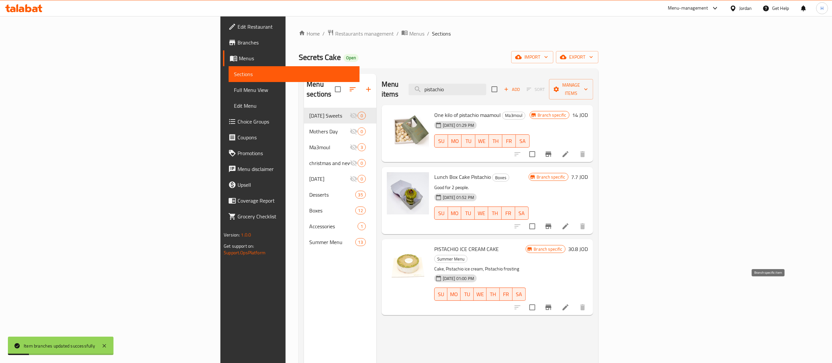
click at [553, 303] on icon "Branch-specific-item" at bounding box center [549, 307] width 8 height 8
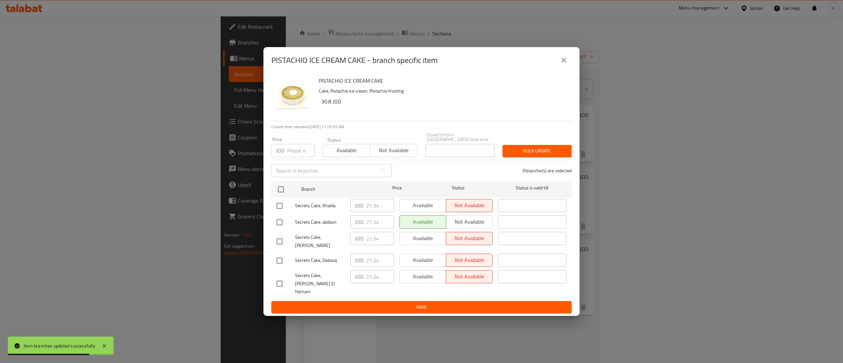
click at [564, 63] on icon "close" at bounding box center [563, 60] width 5 height 5
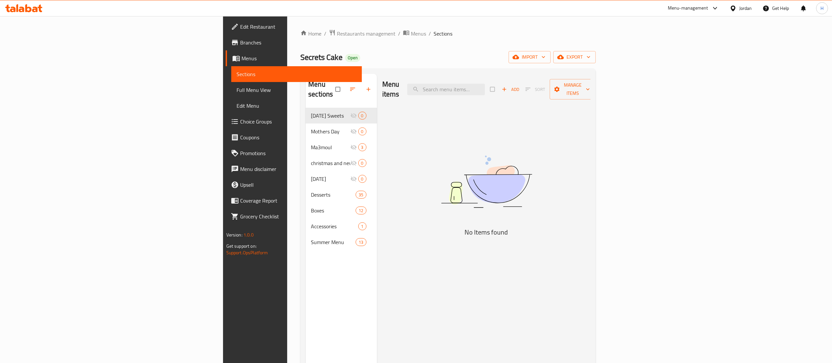
click at [485, 90] on input "search" at bounding box center [447, 90] width 78 height 12
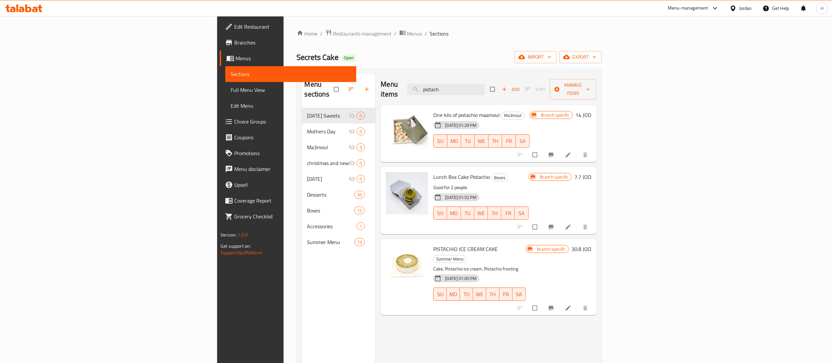
type input "pistach"
click at [555, 304] on icon "Branch-specific-item" at bounding box center [551, 307] width 7 height 7
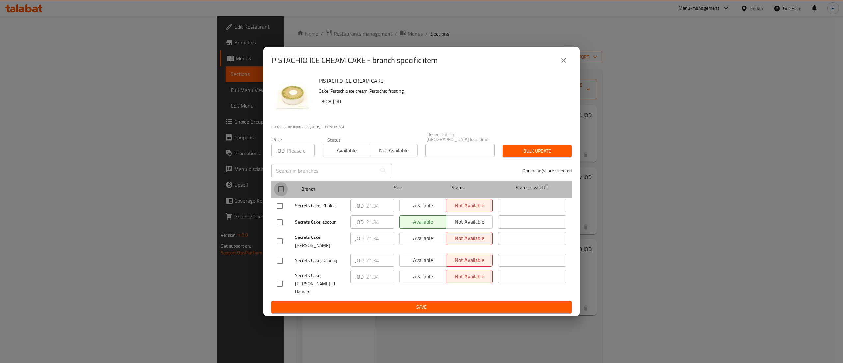
click at [277, 193] on input "checkbox" at bounding box center [281, 189] width 14 height 14
checkbox input "true"
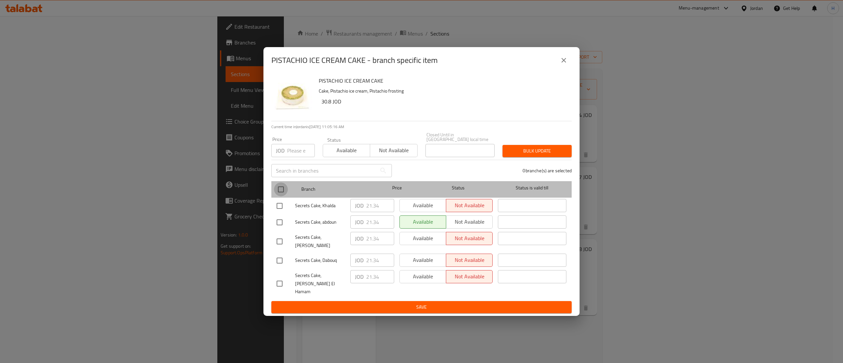
checkbox input "true"
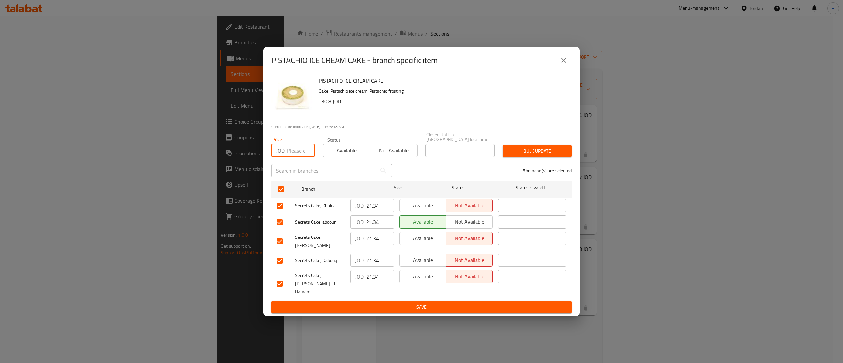
click at [294, 157] on input "number" at bounding box center [301, 150] width 28 height 13
type input "32.34"
click at [531, 155] on span "Bulk update" at bounding box center [537, 151] width 59 height 8
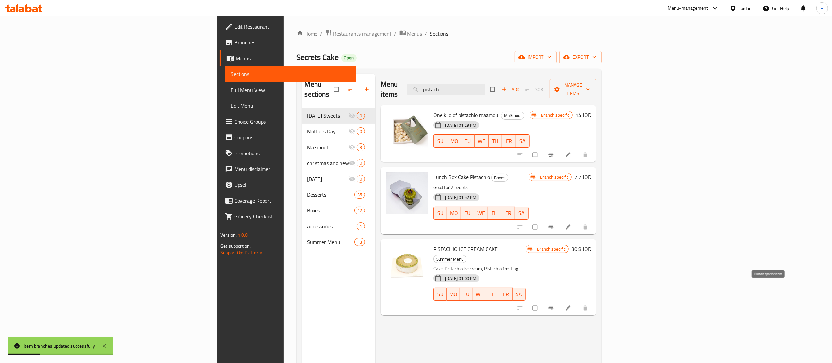
click at [554, 306] on icon "Branch-specific-item" at bounding box center [551, 308] width 5 height 4
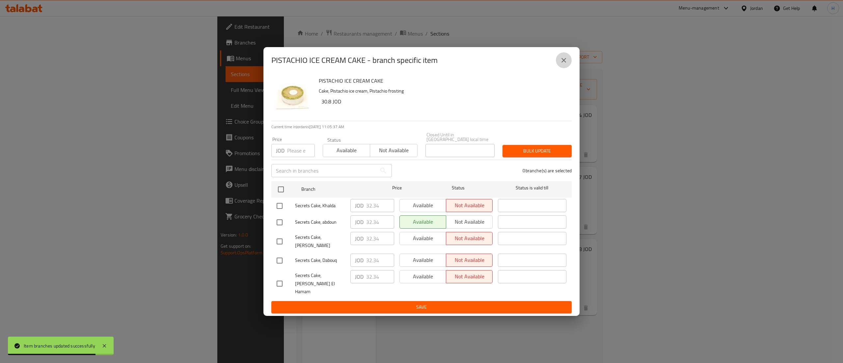
click at [568, 68] on button "close" at bounding box center [564, 60] width 16 height 16
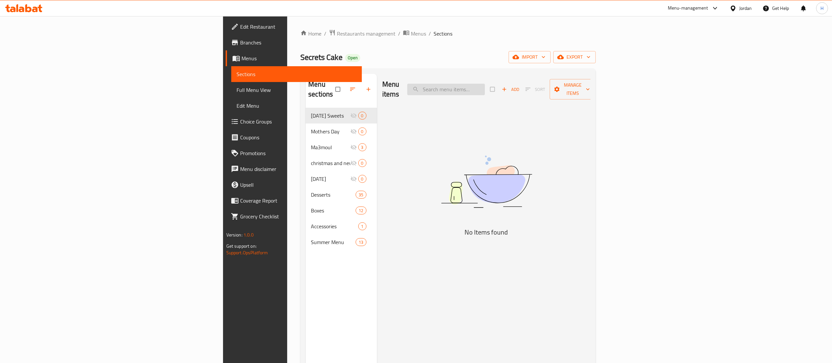
click at [485, 84] on input "search" at bounding box center [447, 90] width 78 height 12
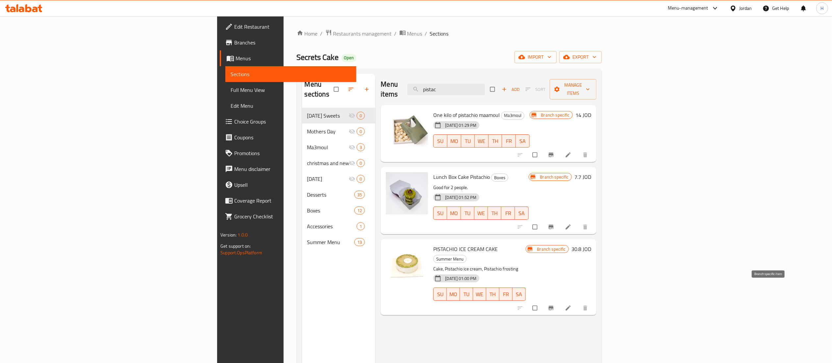
type input "pistac"
click at [555, 304] on icon "Branch-specific-item" at bounding box center [551, 307] width 7 height 7
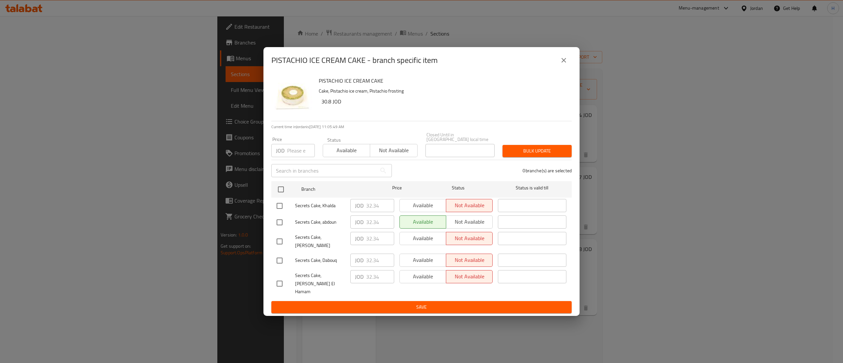
click at [565, 64] on icon "close" at bounding box center [564, 60] width 8 height 8
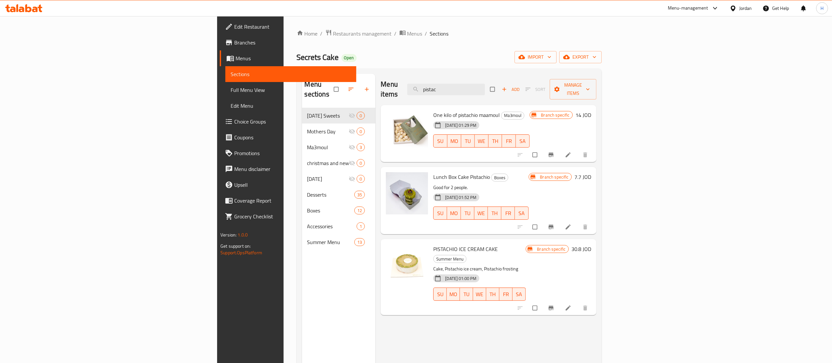
click at [555, 304] on icon "Branch-specific-item" at bounding box center [551, 307] width 7 height 7
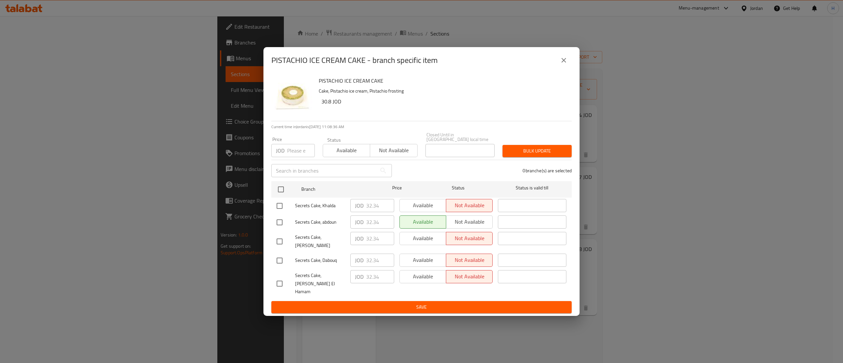
click at [565, 64] on icon "close" at bounding box center [564, 60] width 8 height 8
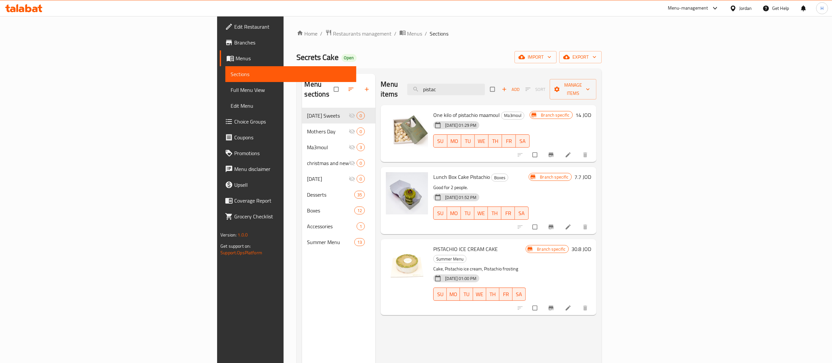
drag, startPoint x: 534, startPoint y: 82, endPoint x: 332, endPoint y: 58, distance: 203.5
click at [330, 66] on div "Home / Restaurants management / Menus / Sections Secrets Cake Open import expor…" at bounding box center [449, 235] width 305 height 412
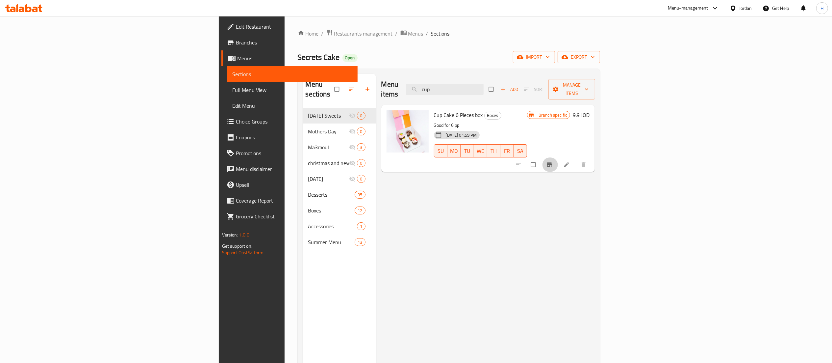
click at [553, 161] on icon "Branch-specific-item" at bounding box center [549, 164] width 7 height 7
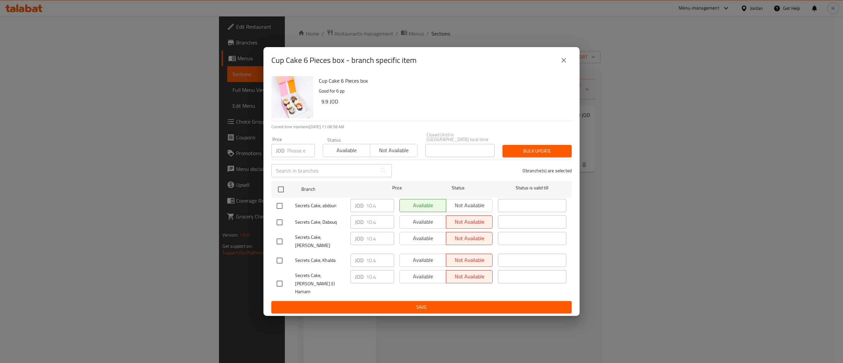
click at [614, 99] on div "Cup Cake 6 Pieces box - branch specific item Cup Cake 6 Pieces box Good for 6 p…" at bounding box center [421, 181] width 843 height 363
click at [561, 64] on icon "close" at bounding box center [564, 60] width 8 height 8
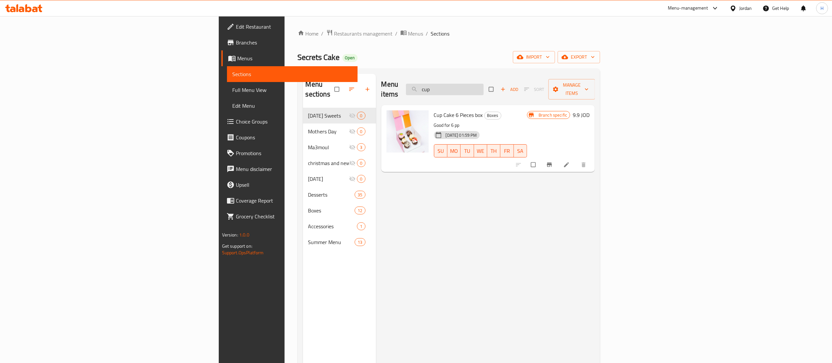
drag, startPoint x: 520, startPoint y: 86, endPoint x: 492, endPoint y: 82, distance: 27.9
click at [484, 84] on input "cup" at bounding box center [445, 90] width 78 height 12
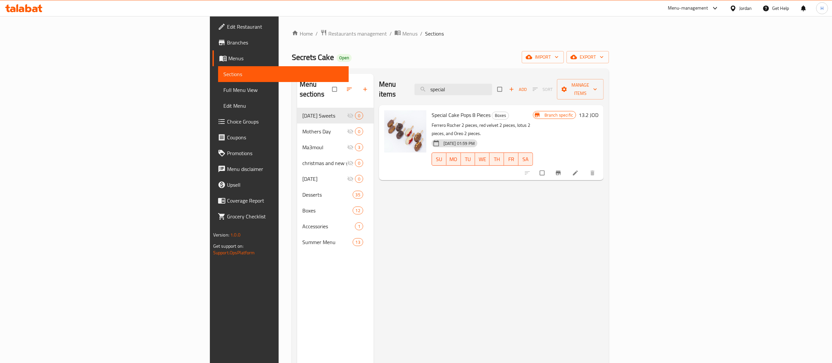
type input "special"
click at [567, 166] on button "Branch-specific-item" at bounding box center [559, 173] width 16 height 14
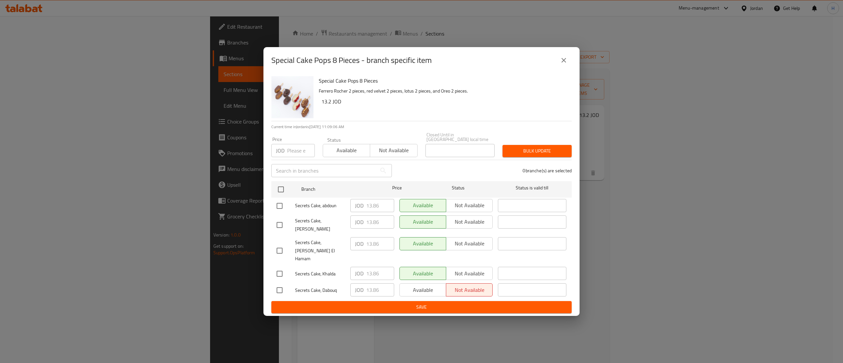
click at [565, 64] on icon "close" at bounding box center [564, 60] width 8 height 8
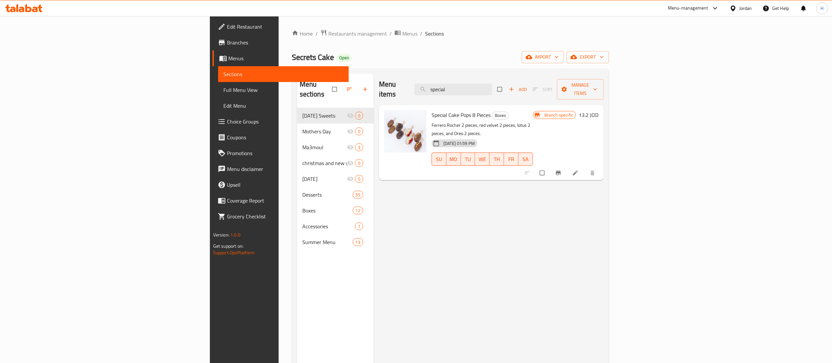
drag, startPoint x: 467, startPoint y: 79, endPoint x: 396, endPoint y: 79, distance: 71.1
click at [400, 79] on div "Menu items special Add Sort Manage items" at bounding box center [491, 89] width 225 height 31
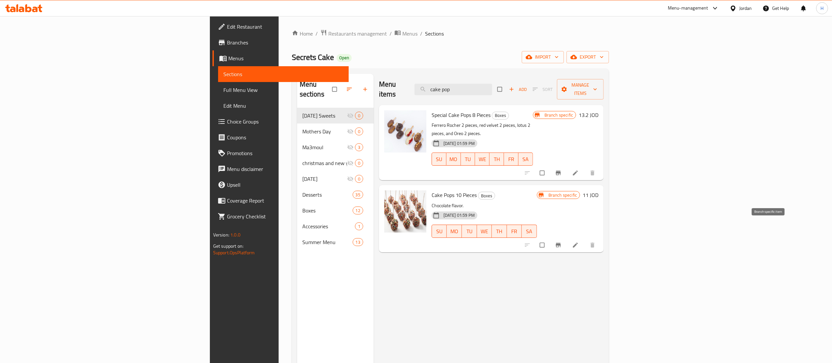
type input "cake pop"
click at [562, 242] on icon "Branch-specific-item" at bounding box center [558, 245] width 7 height 7
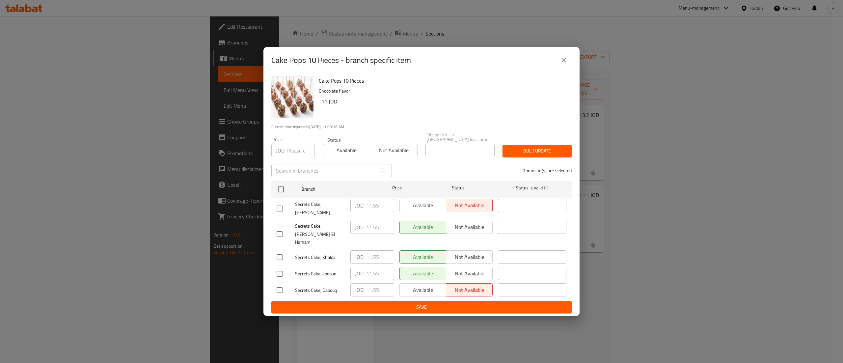
click at [564, 64] on icon "close" at bounding box center [564, 60] width 8 height 8
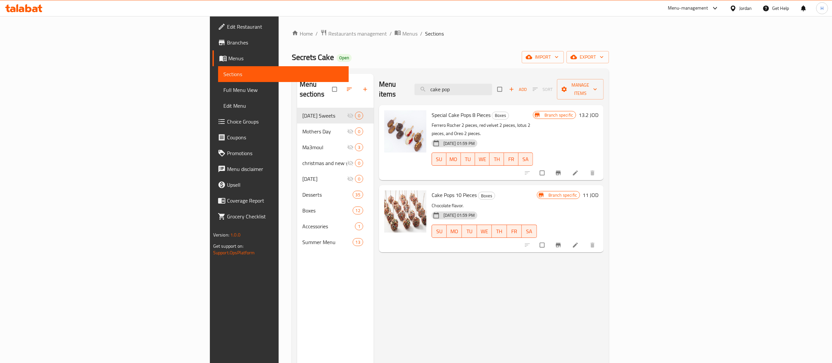
drag, startPoint x: 544, startPoint y: 85, endPoint x: 257, endPoint y: 68, distance: 287.5
click at [292, 68] on div "Home / Restaurants management / Menus / Sections Secrets Cake Open import expor…" at bounding box center [451, 235] width 318 height 412
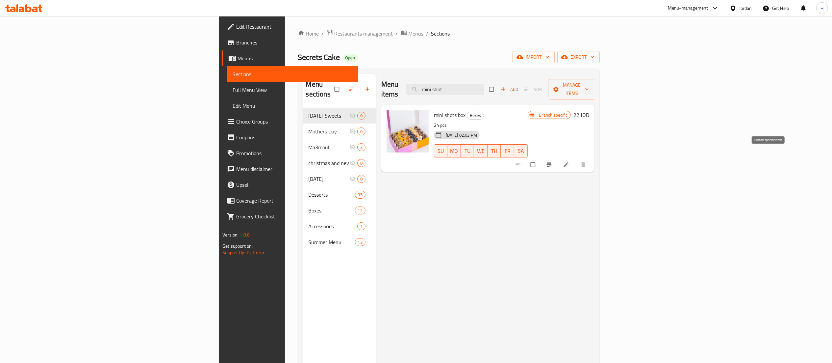
type input "mini shot"
click at [552, 163] on icon "Branch-specific-item" at bounding box center [549, 165] width 5 height 4
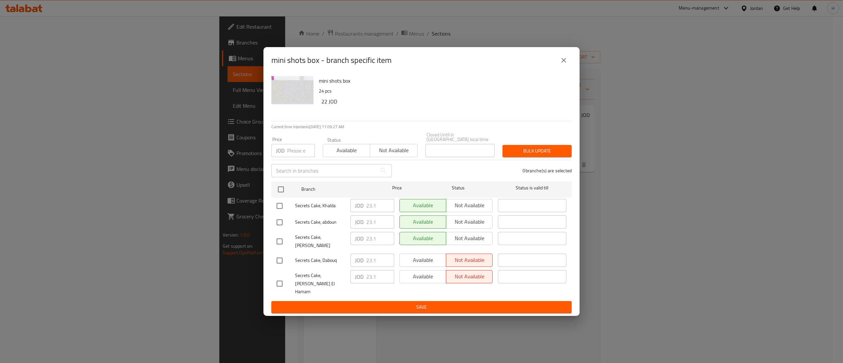
click at [567, 64] on icon "close" at bounding box center [564, 60] width 8 height 8
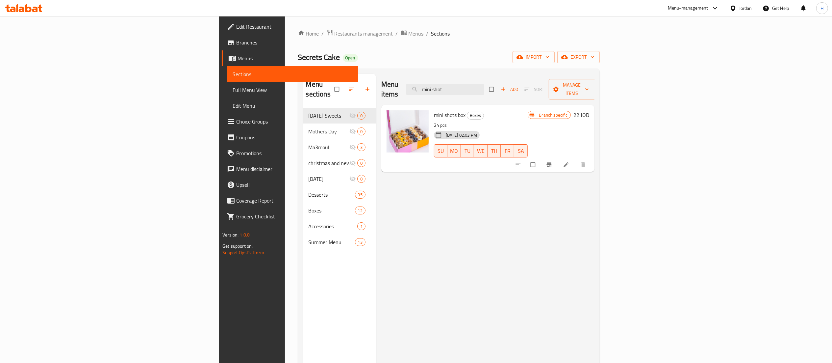
drag, startPoint x: 544, startPoint y: 85, endPoint x: 404, endPoint y: 63, distance: 141.6
click at [404, 63] on div "Home / Restaurants management / Menus / Sections Secrets Cake Open import expor…" at bounding box center [449, 235] width 302 height 412
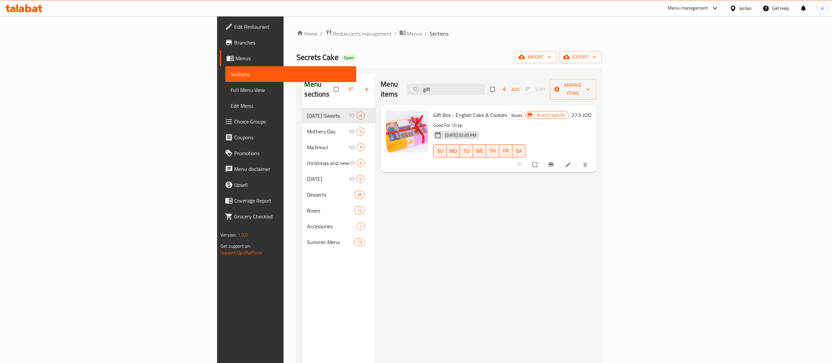
type input "gift"
click at [554, 163] on icon "Branch-specific-item" at bounding box center [551, 165] width 5 height 4
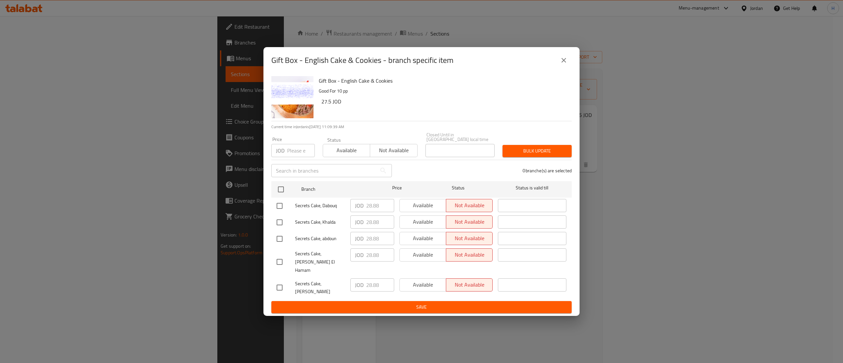
click at [563, 64] on icon "close" at bounding box center [564, 60] width 8 height 8
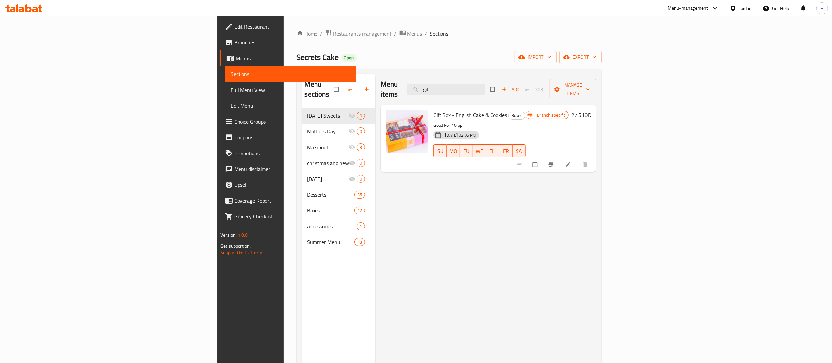
click at [302, 350] on div "Menu sections [DATE] Sweets 0 Mothers Day 0 Ma3moul 3 christmas and new year ca…" at bounding box center [339, 255] width 74 height 363
drag, startPoint x: 525, startPoint y: 85, endPoint x: 381, endPoint y: 63, distance: 146.6
click at [381, 63] on div "Home / Restaurants management / Menus / Sections Secrets Cake Open import expor…" at bounding box center [449, 235] width 305 height 412
type input "pom"
click at [555, 161] on icon "Branch-specific-item" at bounding box center [551, 164] width 7 height 7
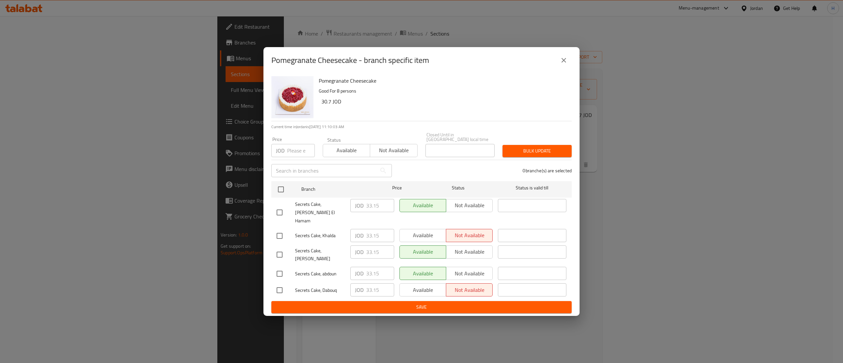
click at [566, 64] on icon "close" at bounding box center [564, 60] width 8 height 8
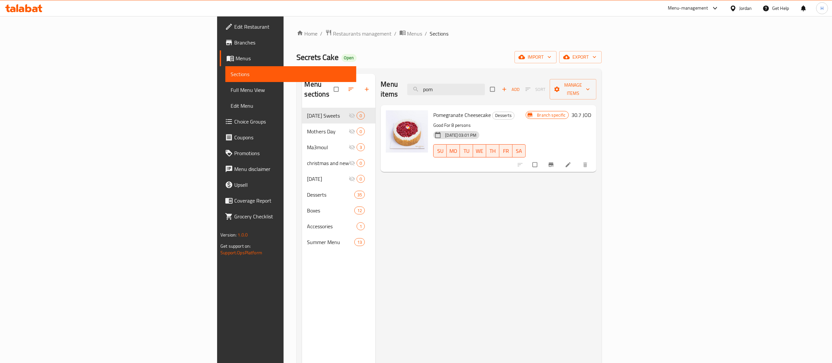
drag, startPoint x: 471, startPoint y: 80, endPoint x: 357, endPoint y: 72, distance: 113.5
click at [357, 72] on div "Menu sections Ramadan Sweets 0 Mothers Day 0 Ma3moul 3 christmas and new year c…" at bounding box center [449, 254] width 305 height 373
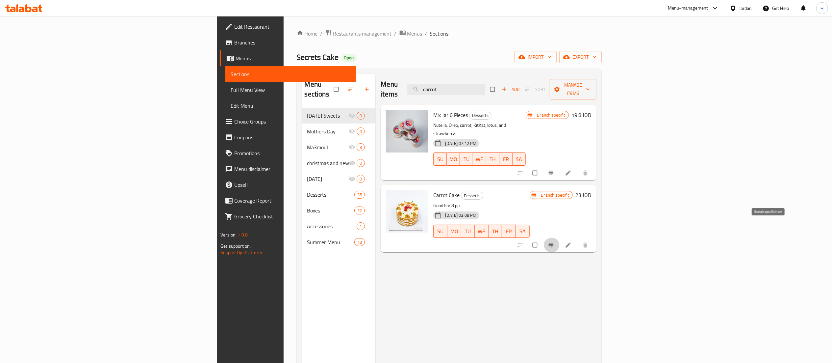
click at [554, 243] on icon "Branch-specific-item" at bounding box center [551, 245] width 5 height 4
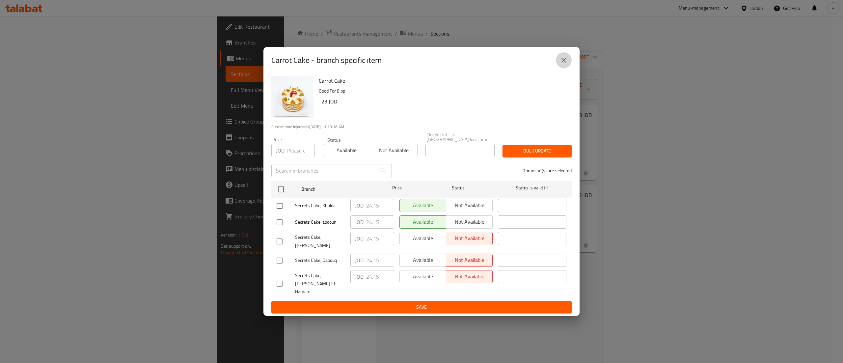
click at [567, 64] on icon "close" at bounding box center [564, 60] width 8 height 8
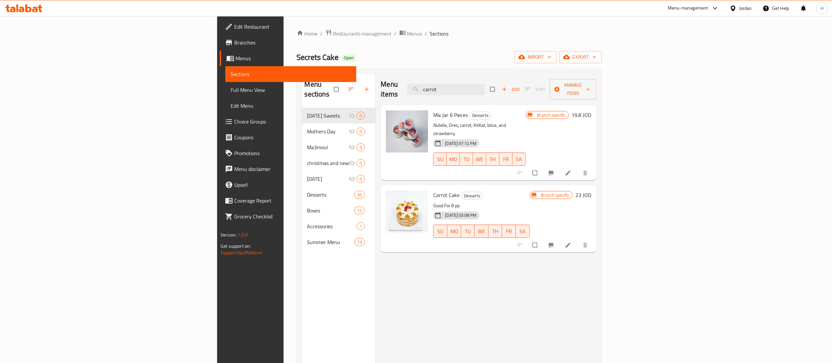
drag, startPoint x: 534, startPoint y: 85, endPoint x: 411, endPoint y: 78, distance: 123.0
click at [411, 78] on div "Menu items carrot Add Sort Manage items" at bounding box center [489, 89] width 216 height 31
type input "red velvet"
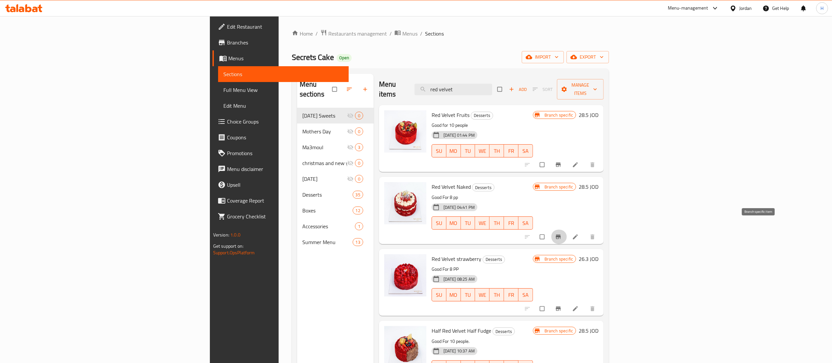
click at [561, 234] on icon "Branch-specific-item" at bounding box center [558, 236] width 5 height 4
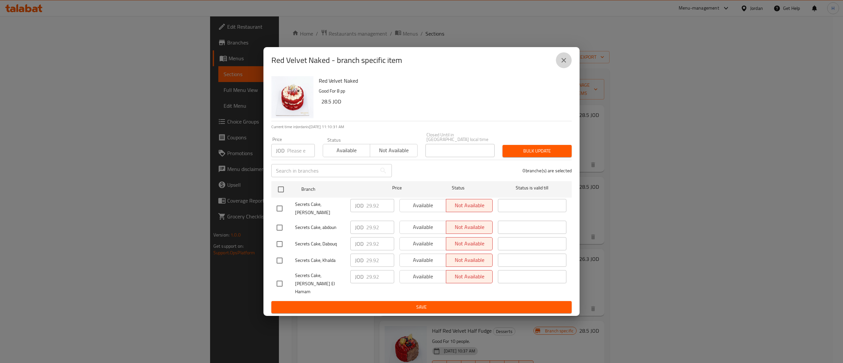
click at [564, 64] on icon "close" at bounding box center [564, 60] width 8 height 8
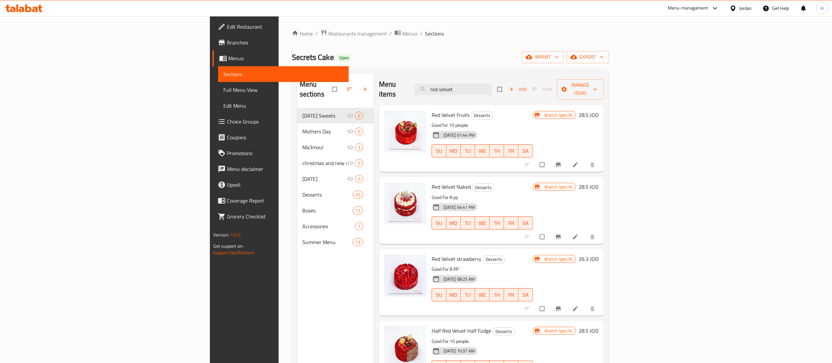
drag, startPoint x: 538, startPoint y: 82, endPoint x: 409, endPoint y: 71, distance: 129.5
click at [409, 71] on div "Menu sections Ramadan Sweets 0 Mothers Day 0 Ma3moul 3 christmas and new year c…" at bounding box center [451, 254] width 318 height 373
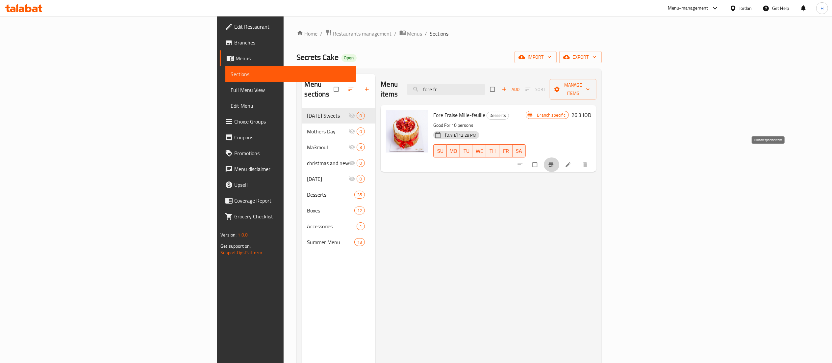
click at [555, 161] on icon "Branch-specific-item" at bounding box center [551, 164] width 7 height 7
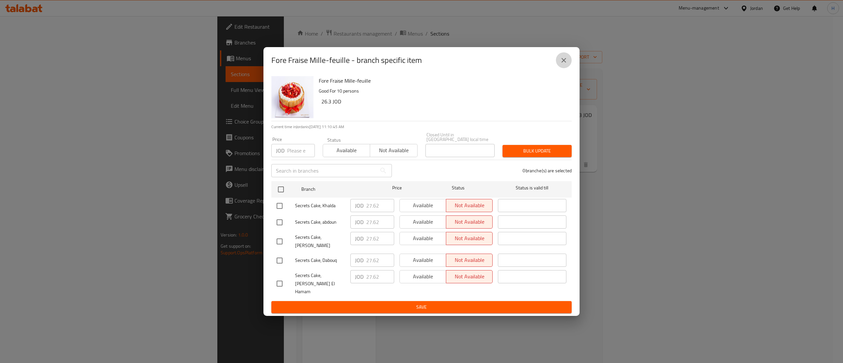
click at [566, 64] on icon "close" at bounding box center [564, 60] width 8 height 8
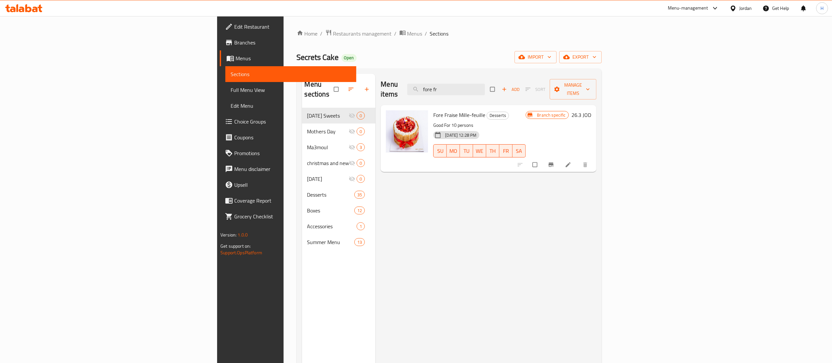
drag, startPoint x: 534, startPoint y: 84, endPoint x: 382, endPoint y: 70, distance: 151.7
click at [382, 70] on div "Menu sections Ramadan Sweets 0 Mothers Day 0 Ma3moul 3 christmas and new year c…" at bounding box center [449, 254] width 305 height 373
type input "rainbo"
click at [555, 161] on icon "Branch-specific-item" at bounding box center [551, 164] width 7 height 7
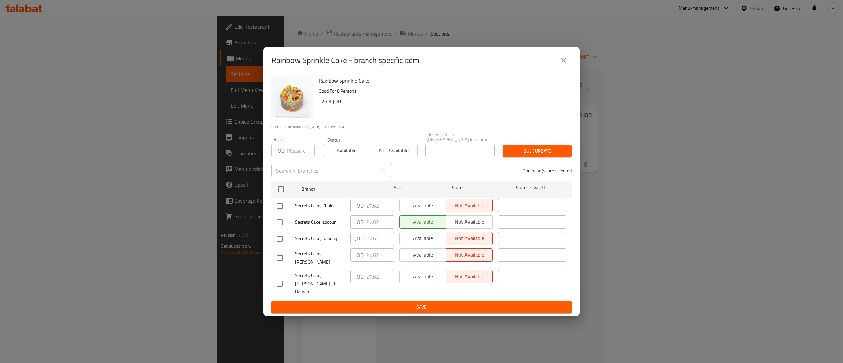
click at [564, 64] on icon "close" at bounding box center [564, 60] width 8 height 8
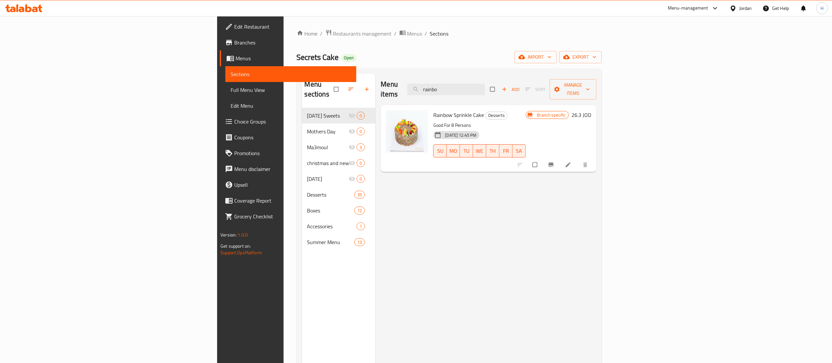
drag, startPoint x: 532, startPoint y: 85, endPoint x: 436, endPoint y: 85, distance: 96.4
click at [436, 85] on div "Menu items rainbo Add Sort Manage items" at bounding box center [489, 89] width 216 height 31
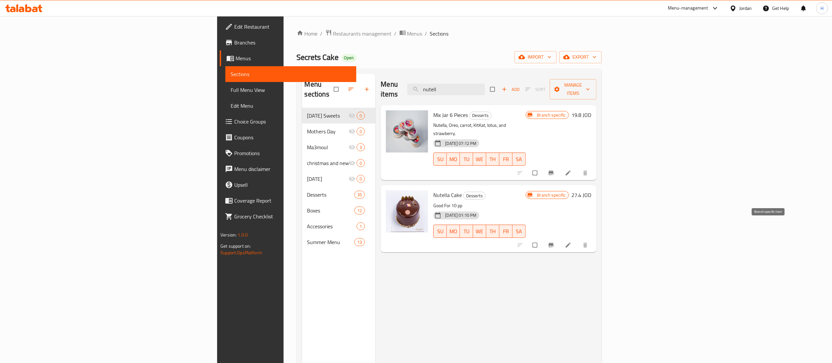
type input "nutell"
click at [560, 238] on button "Branch-specific-item" at bounding box center [552, 245] width 16 height 14
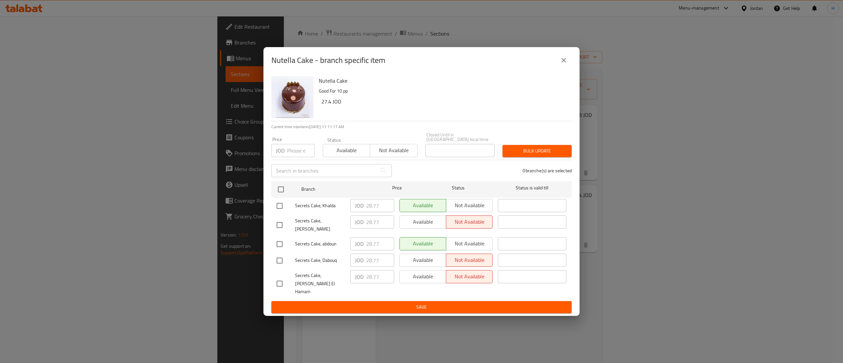
click at [563, 64] on icon "close" at bounding box center [564, 60] width 8 height 8
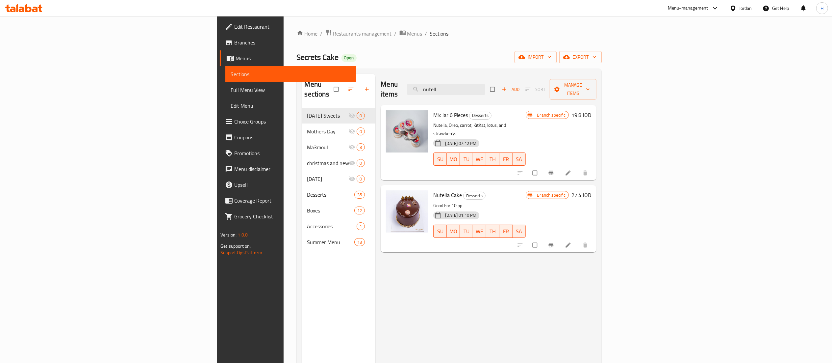
drag, startPoint x: 503, startPoint y: 77, endPoint x: 374, endPoint y: 66, distance: 129.5
click at [374, 66] on div "Home / Restaurants management / Menus / Sections Secrets Cake Open import expor…" at bounding box center [449, 235] width 305 height 412
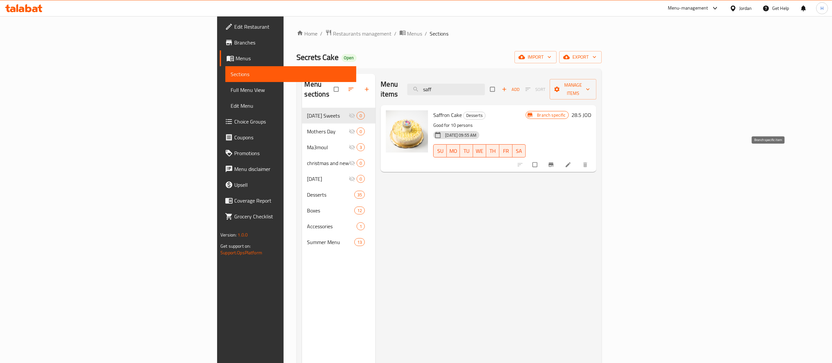
type input "saff"
click at [556, 161] on span "Branch-specific-item" at bounding box center [552, 164] width 8 height 7
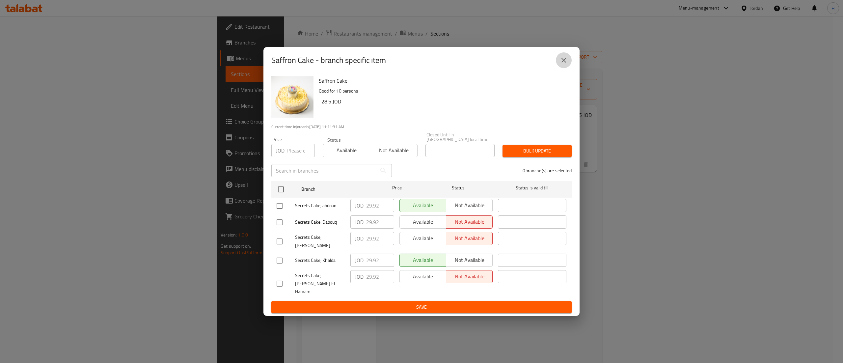
click at [560, 64] on icon "close" at bounding box center [564, 60] width 8 height 8
